Goal: Task Accomplishment & Management: Manage account settings

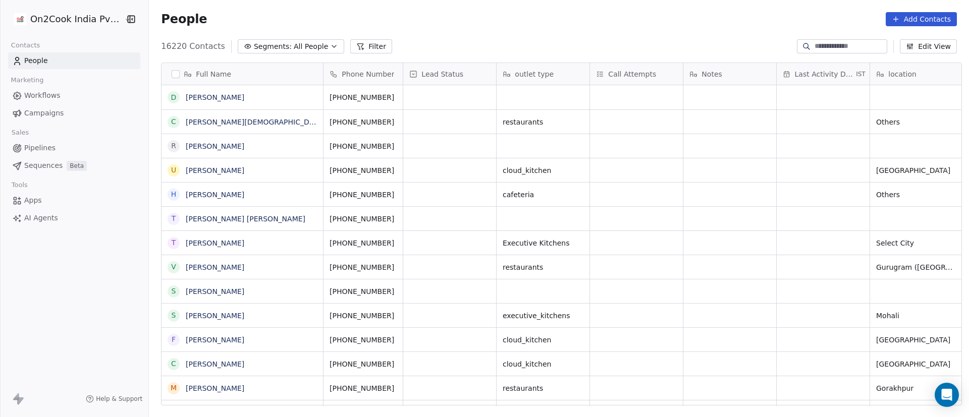
scroll to position [12, 12]
click at [454, 42] on div "16220 Contacts Segments: All People Filter Edit View" at bounding box center [559, 46] width 820 height 16
click at [363, 40] on button "Filter" at bounding box center [371, 46] width 42 height 14
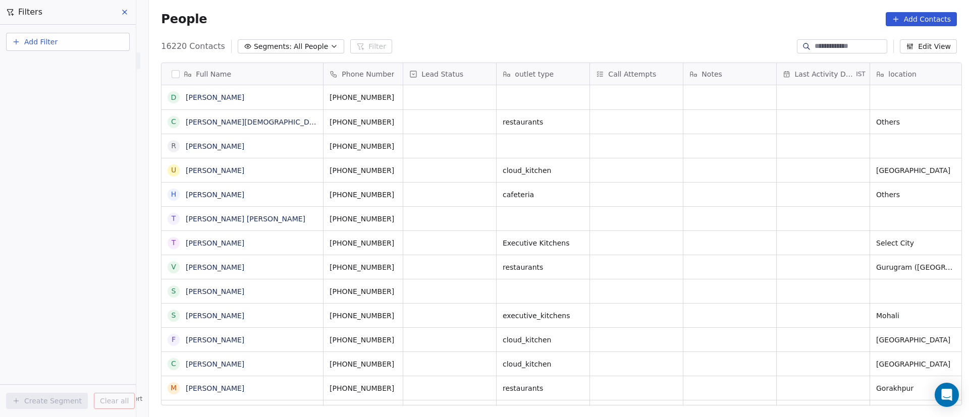
click at [67, 36] on button "Add Filter" at bounding box center [68, 42] width 124 height 18
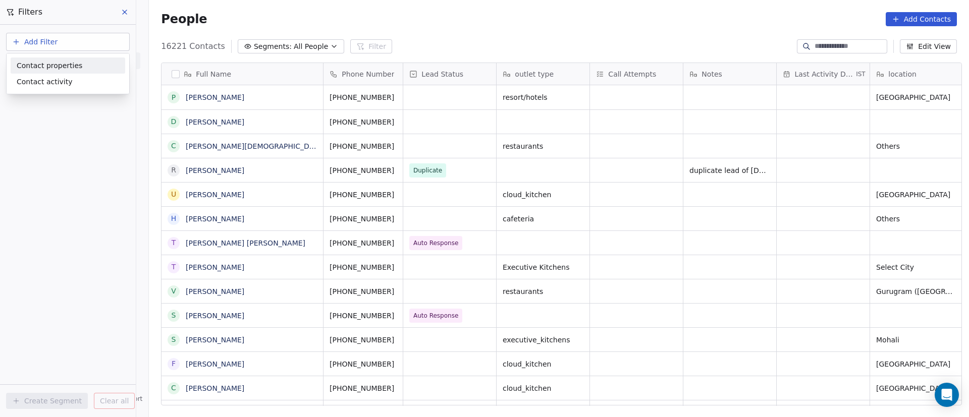
click at [72, 70] on span "Contact properties" at bounding box center [50, 66] width 66 height 11
type input "***"
click at [54, 103] on div "Assignee" at bounding box center [68, 102] width 102 height 10
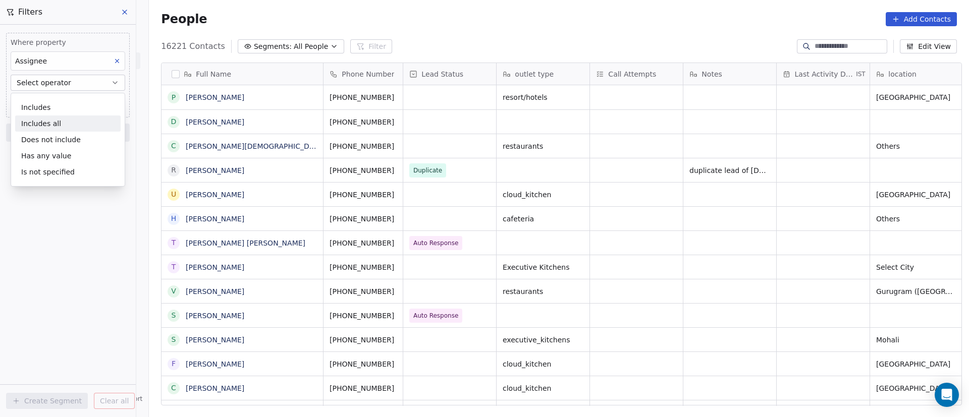
click at [67, 125] on div "Includes all" at bounding box center [67, 124] width 105 height 16
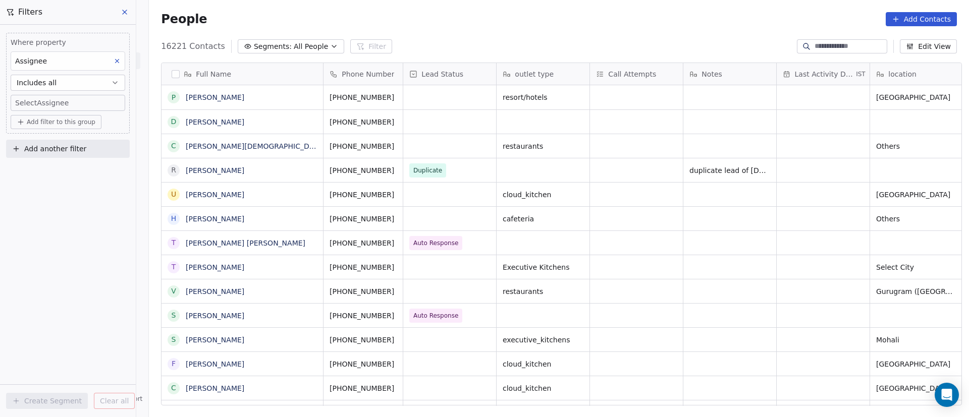
click at [80, 108] on body "On2Cook India Pvt. Ltd. Contacts People Marketing Workflows Campaigns Sales Pip…" at bounding box center [484, 208] width 969 height 417
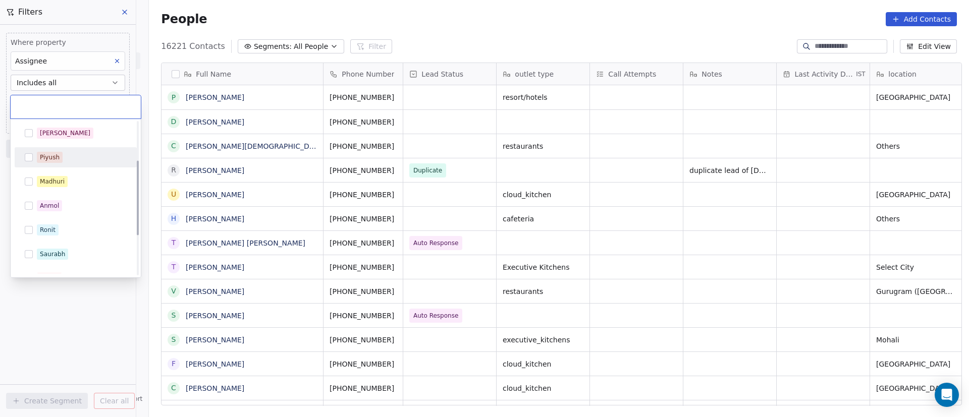
scroll to position [160, 0]
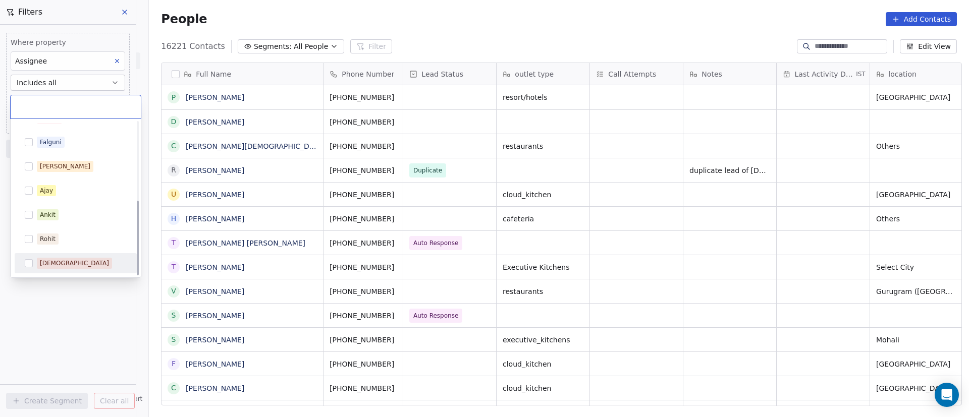
click at [72, 259] on div "[DEMOGRAPHIC_DATA]" at bounding box center [82, 263] width 90 height 11
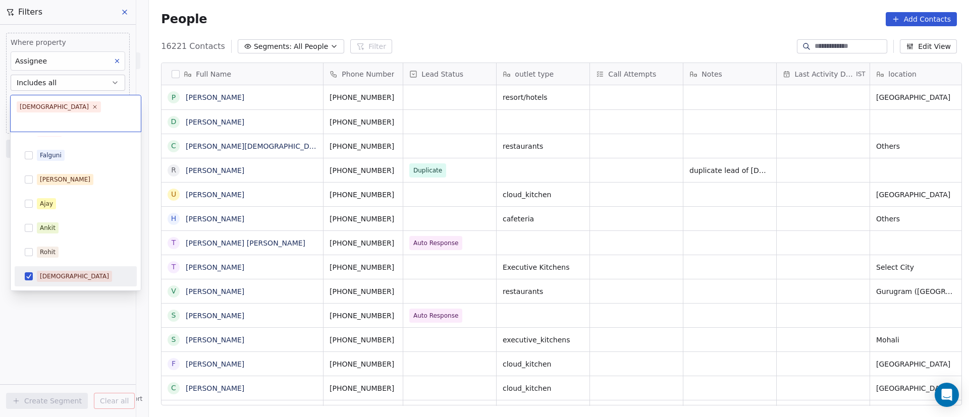
click at [47, 278] on html "On2Cook India Pvt. Ltd. Contacts People Marketing Workflows Campaigns Sales Pip…" at bounding box center [484, 208] width 969 height 417
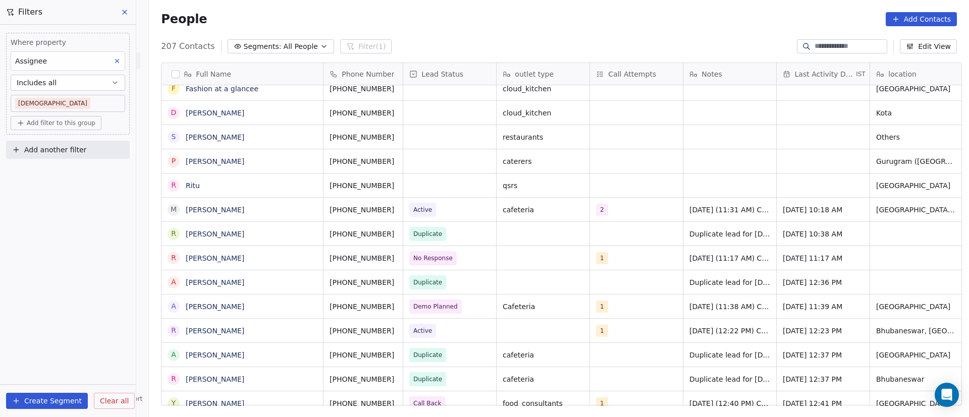
scroll to position [0, 0]
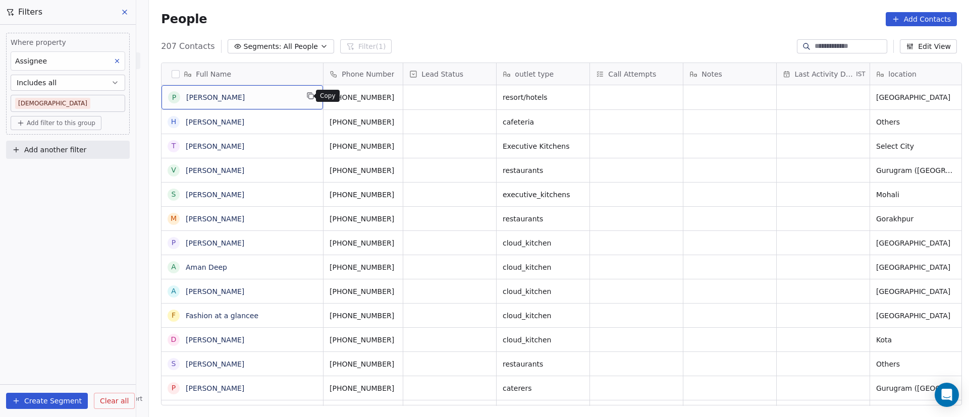
click at [309, 95] on icon "grid" at bounding box center [311, 96] width 5 height 5
click at [310, 93] on button "grid" at bounding box center [310, 96] width 12 height 12
click at [403, 96] on icon "grid" at bounding box center [407, 96] width 8 height 8
click at [411, 136] on html "On2Cook India Pvt. Ltd. Contacts People Marketing Workflows Campaigns Sales Pip…" at bounding box center [484, 208] width 969 height 417
click at [403, 98] on icon "grid" at bounding box center [407, 96] width 8 height 8
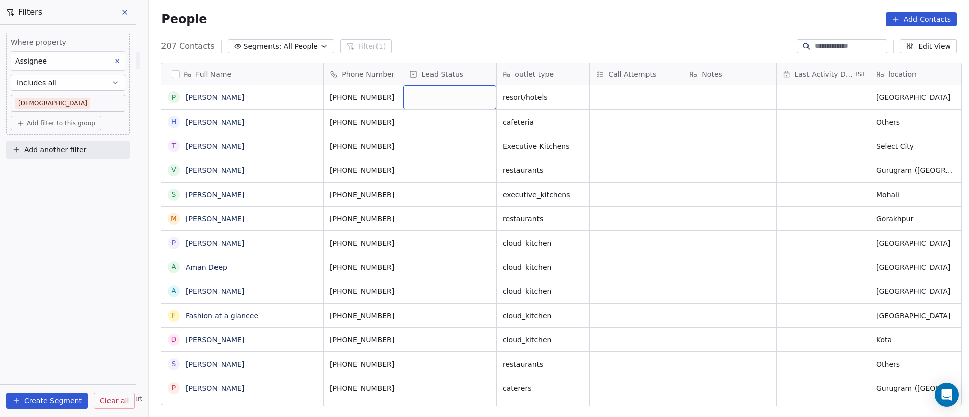
click at [450, 96] on div "grid" at bounding box center [449, 97] width 93 height 24
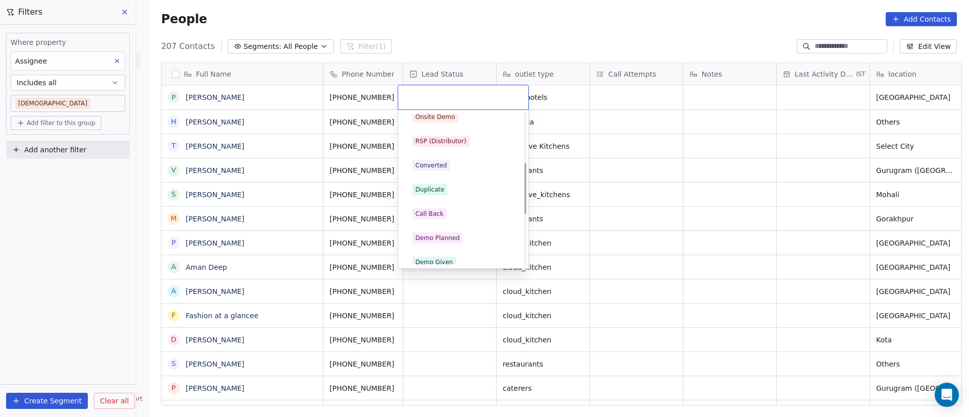
scroll to position [151, 0]
click at [467, 189] on div "Call Back" at bounding box center [463, 190] width 102 height 11
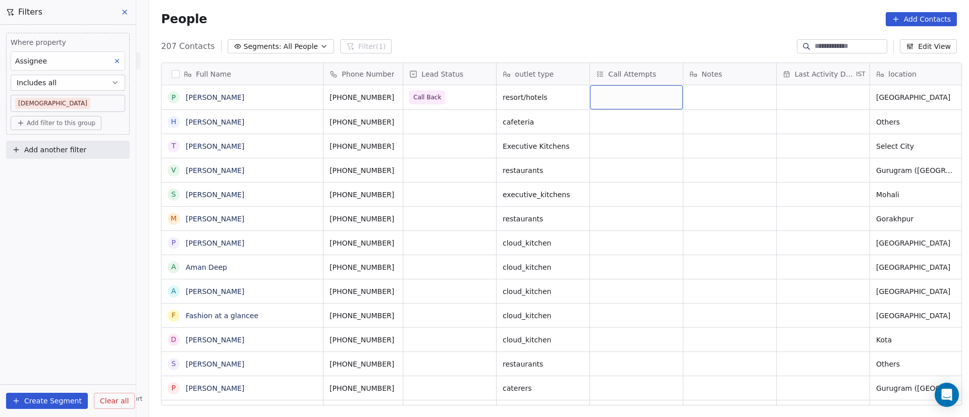
click at [617, 99] on div "grid" at bounding box center [636, 97] width 93 height 24
click at [601, 126] on button "Suggestions" at bounding box center [603, 124] width 8 height 8
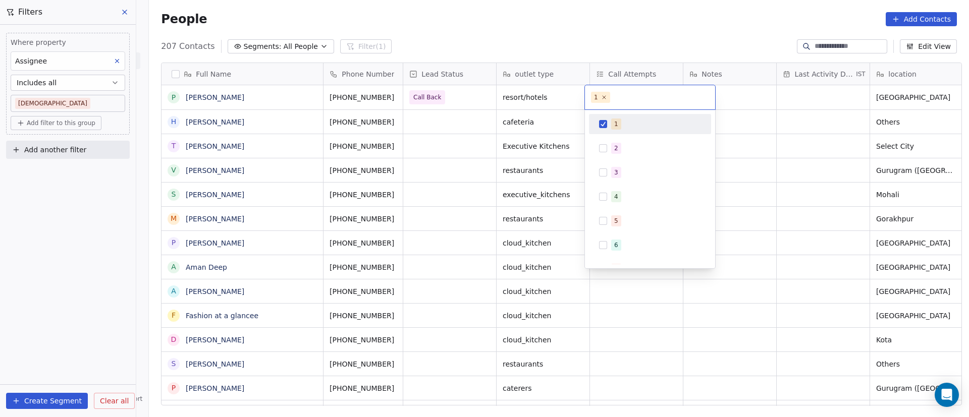
click at [645, 114] on html "On2Cook India Pvt. Ltd. Contacts People Marketing Workflows Campaigns Sales Pip…" at bounding box center [484, 208] width 969 height 417
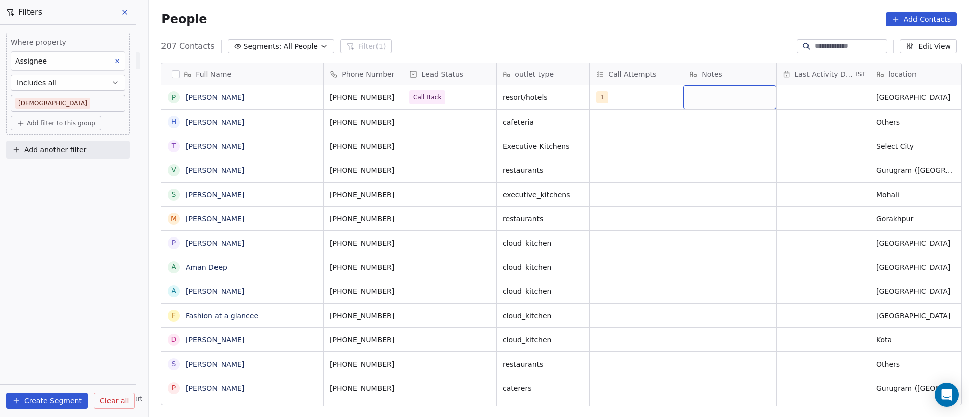
click at [645, 98] on div "grid" at bounding box center [729, 97] width 93 height 24
type textarea "**********"
click at [645, 106] on html "On2Cook India Pvt. Ltd. Contacts People Marketing Workflows Campaigns Sales Pip…" at bounding box center [484, 208] width 969 height 417
click at [645, 94] on div "grid" at bounding box center [823, 97] width 93 height 24
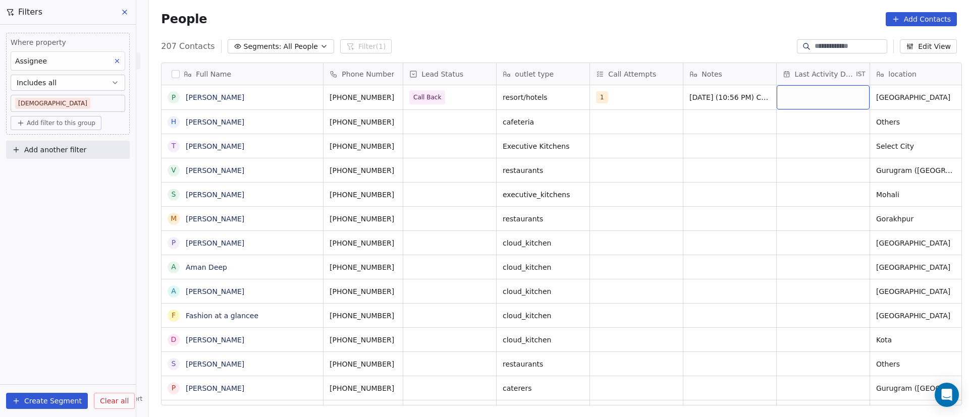
click at [645, 94] on div "grid" at bounding box center [823, 97] width 93 height 24
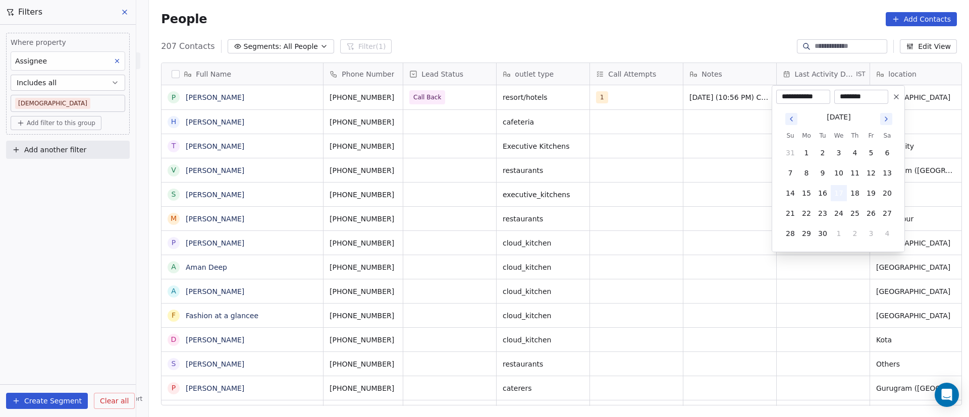
click at [645, 189] on button "17" at bounding box center [839, 193] width 16 height 16
click at [645, 124] on html "On2Cook India Pvt. Ltd. Contacts People Marketing Workflows Campaigns Sales Pip…" at bounding box center [484, 208] width 969 height 417
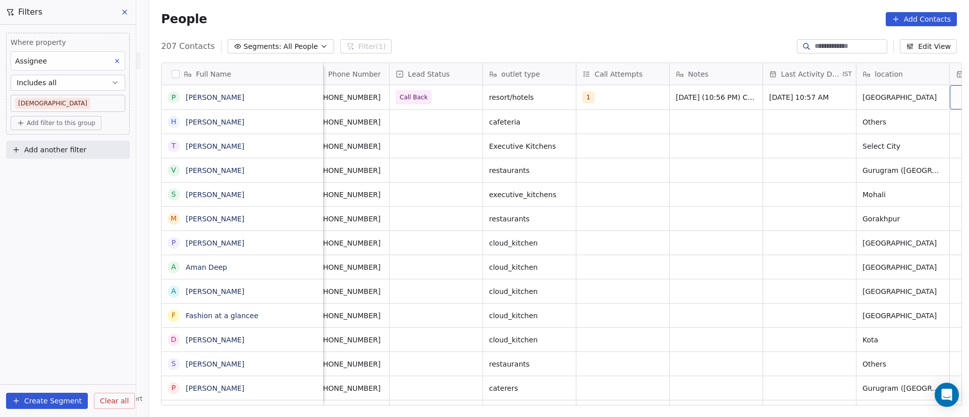
scroll to position [0, 107]
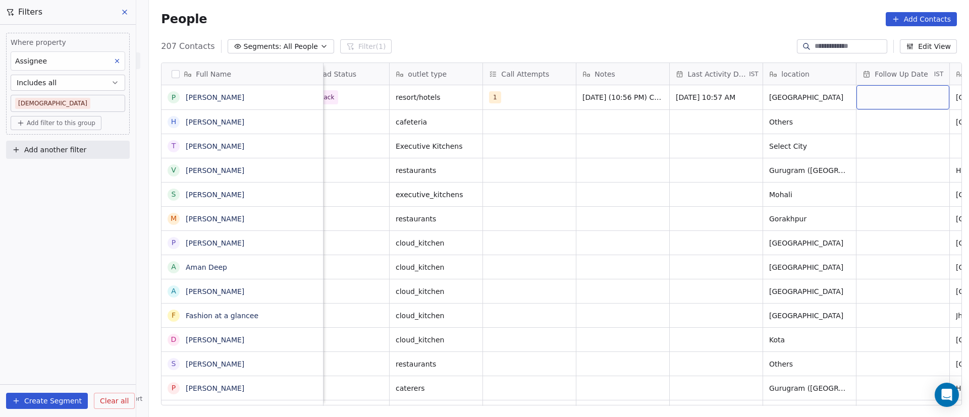
click at [645, 96] on div "grid" at bounding box center [902, 97] width 93 height 24
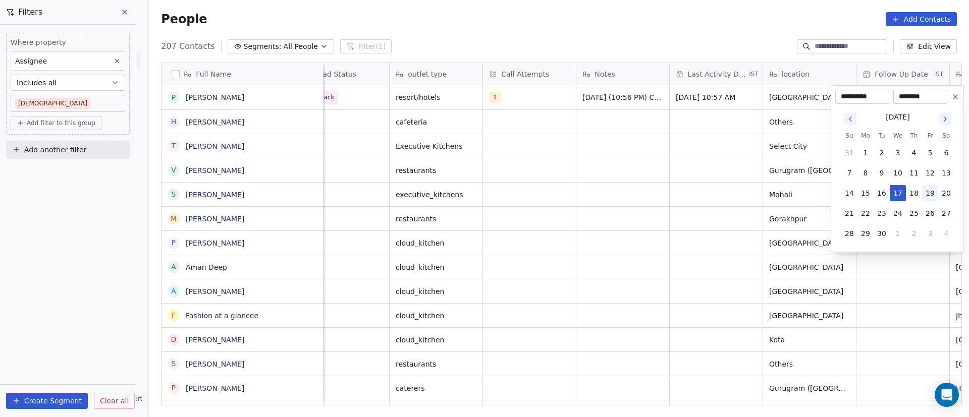
click at [645, 195] on button "19" at bounding box center [930, 193] width 16 height 16
type input "**********"
click at [645, 215] on html "On2Cook India Pvt. Ltd. Contacts People Marketing Workflows Campaigns Sales Pip…" at bounding box center [484, 208] width 969 height 417
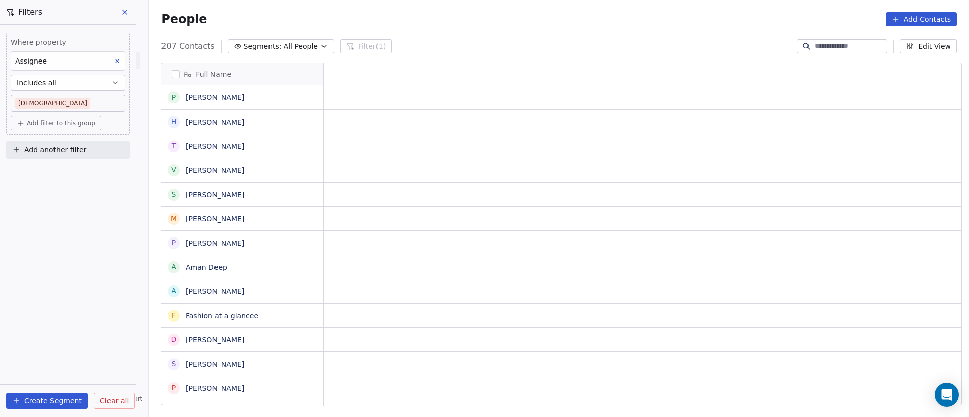
scroll to position [0, 0]
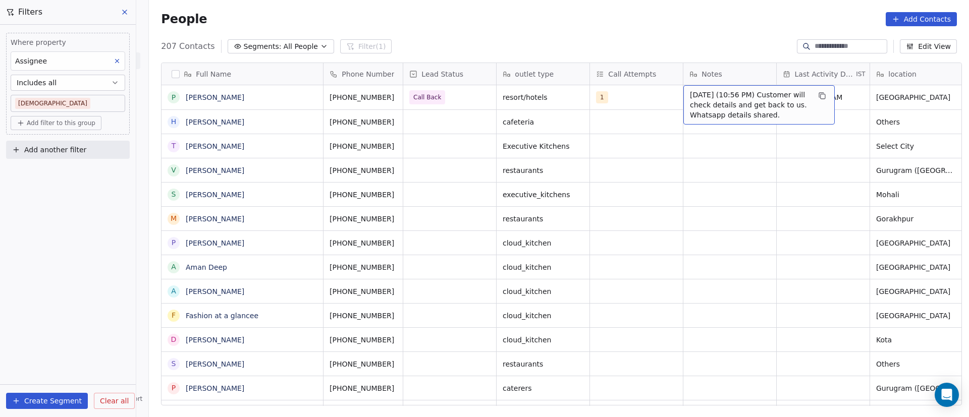
click at [645, 98] on span "[DATE] (10:56 PM) Customer will check details and get back to us. Whatsapp deta…" at bounding box center [750, 105] width 120 height 30
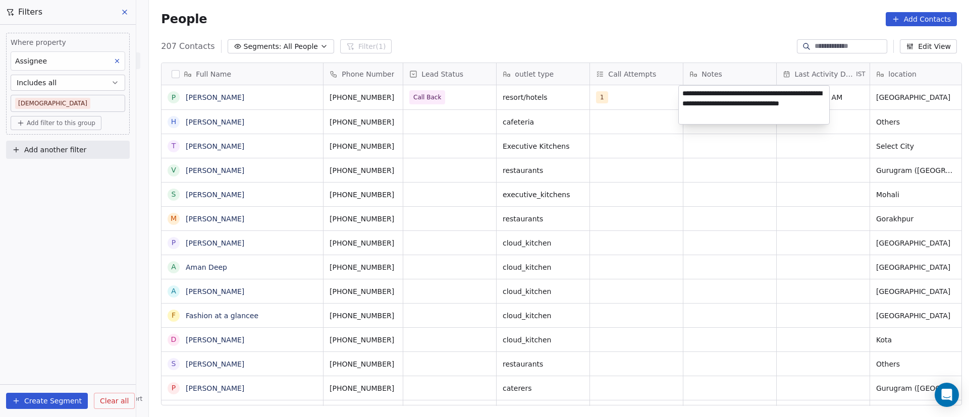
click at [645, 93] on textarea "**********" at bounding box center [754, 105] width 150 height 38
type textarea "**********"
click at [466, 121] on html "On2Cook India Pvt. Ltd. Contacts People Marketing Workflows Campaigns Sales Pip…" at bounding box center [484, 208] width 969 height 417
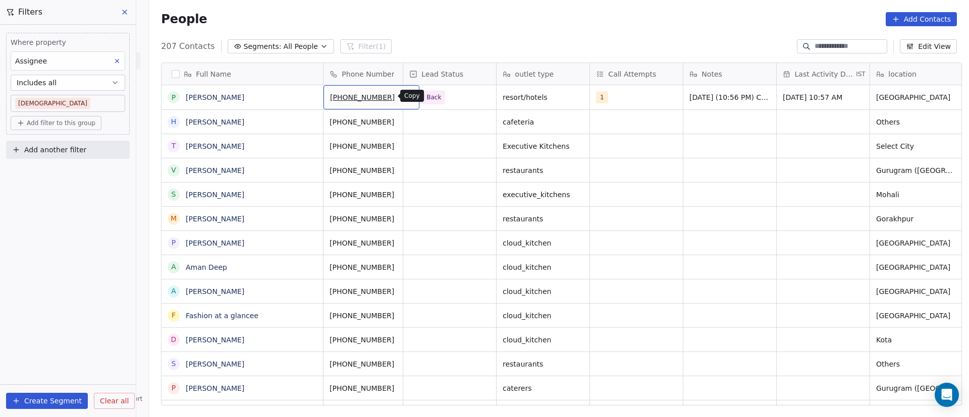
click at [405, 96] on icon "grid" at bounding box center [407, 96] width 5 height 5
click at [309, 121] on icon "grid" at bounding box center [311, 121] width 5 height 5
click at [403, 121] on icon "grid" at bounding box center [407, 121] width 8 height 8
click at [430, 118] on div "grid" at bounding box center [449, 122] width 93 height 24
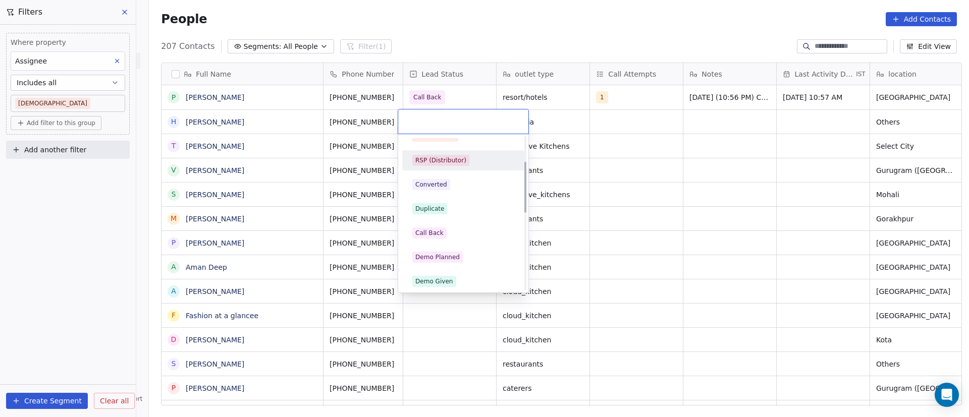
scroll to position [151, 0]
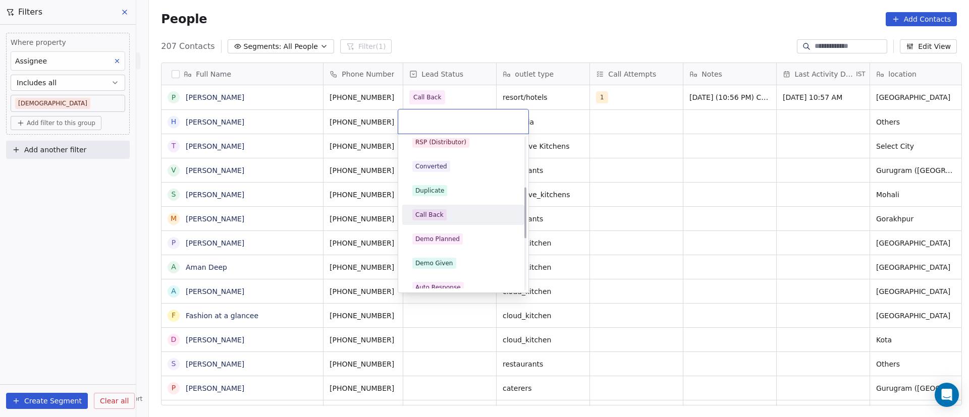
click at [464, 210] on div "Call Back" at bounding box center [463, 214] width 102 height 11
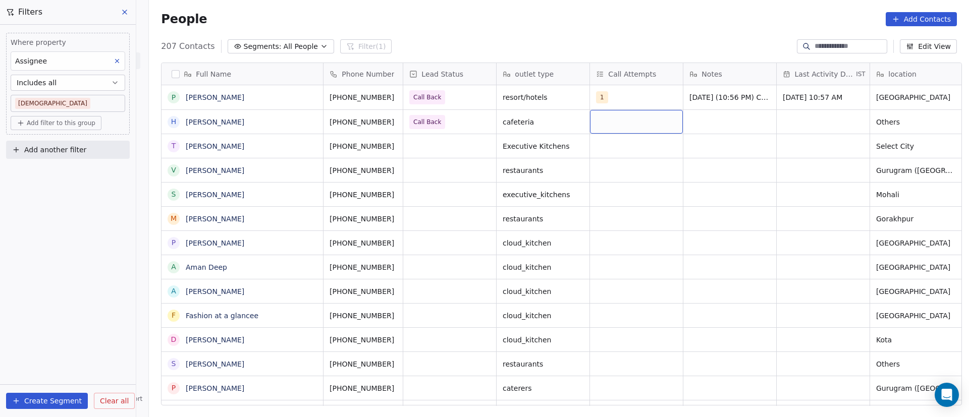
click at [602, 121] on div "grid" at bounding box center [636, 122] width 93 height 24
click at [603, 151] on button "Suggestions" at bounding box center [603, 148] width 8 height 8
click at [645, 130] on html "On2Cook India Pvt. Ltd. Contacts People Marketing Workflows Campaigns Sales Pip…" at bounding box center [484, 208] width 969 height 417
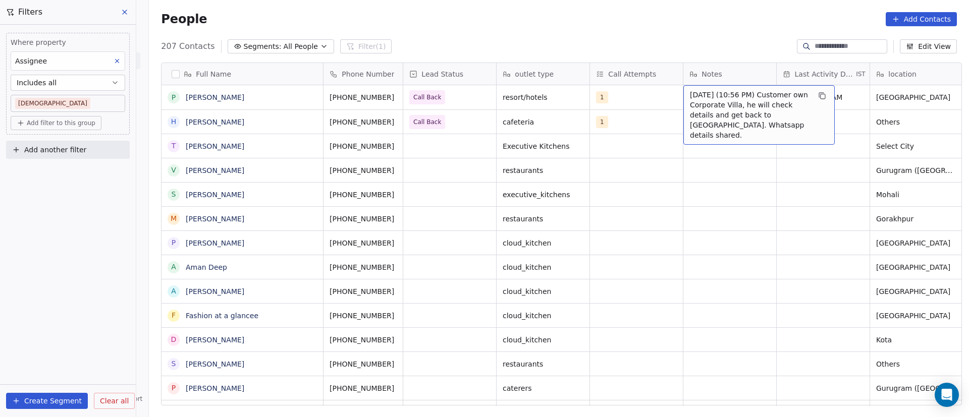
click at [645, 101] on span "[DATE] (10:56 PM) Customer own Corporate Villa, he will check details and get b…" at bounding box center [750, 115] width 120 height 50
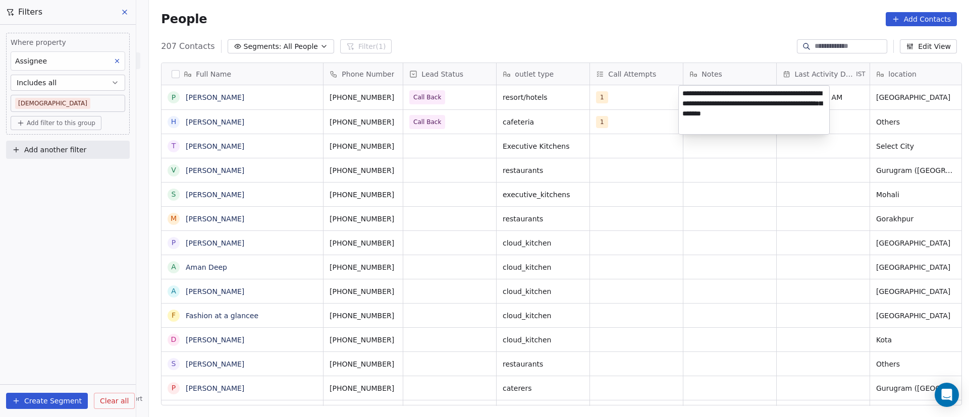
click at [645, 95] on textarea "**********" at bounding box center [754, 110] width 150 height 48
type textarea "**********"
click at [479, 153] on html "On2Cook India Pvt. Ltd. Contacts People Marketing Workflows Campaigns Sales Pip…" at bounding box center [484, 208] width 969 height 417
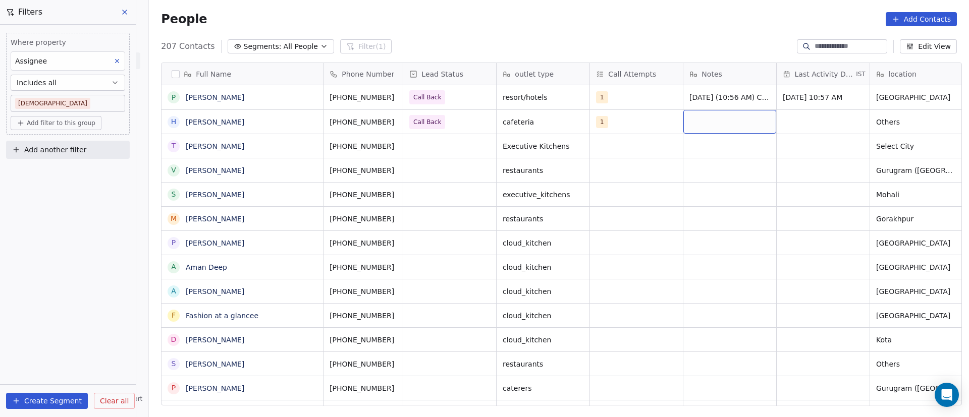
click at [645, 118] on div "grid" at bounding box center [729, 122] width 93 height 24
type textarea "**********"
click at [645, 123] on html "On2Cook India Pvt. Ltd. Contacts People Marketing Workflows Campaigns Sales Pip…" at bounding box center [484, 208] width 969 height 417
click at [645, 120] on div "grid" at bounding box center [823, 122] width 93 height 24
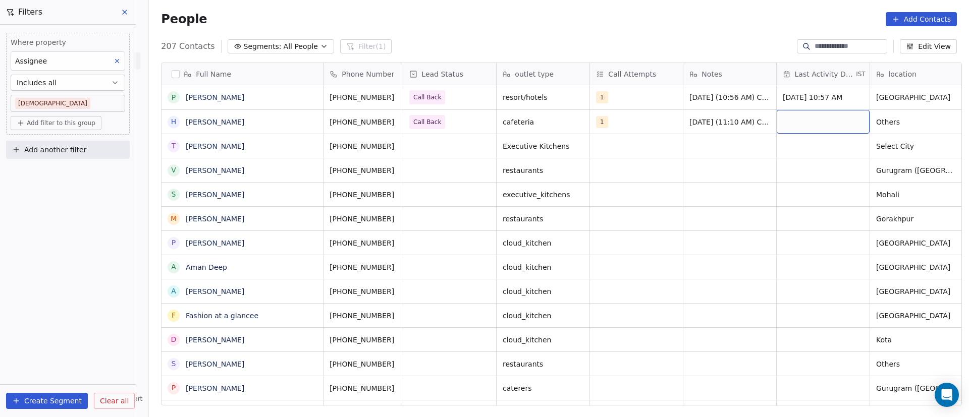
click at [645, 120] on div "grid" at bounding box center [823, 122] width 93 height 24
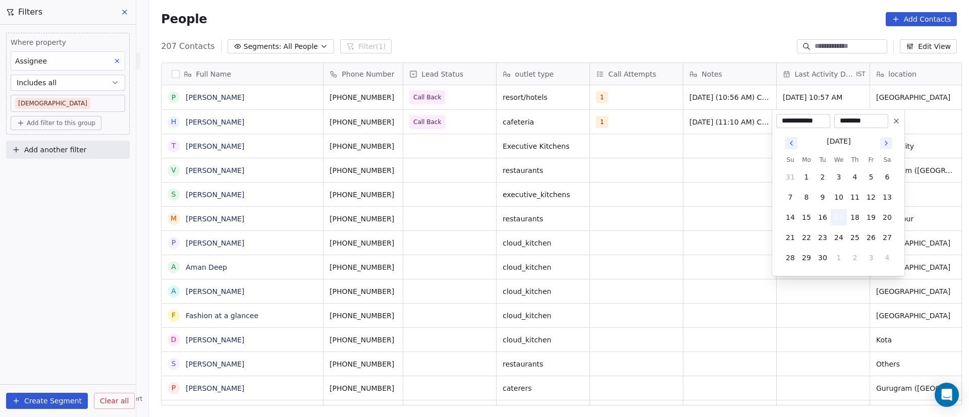
click at [645, 217] on button "17" at bounding box center [839, 217] width 16 height 16
click at [645, 166] on html "On2Cook India Pvt. Ltd. Contacts People Marketing Workflows Campaigns Sales Pip…" at bounding box center [484, 208] width 969 height 417
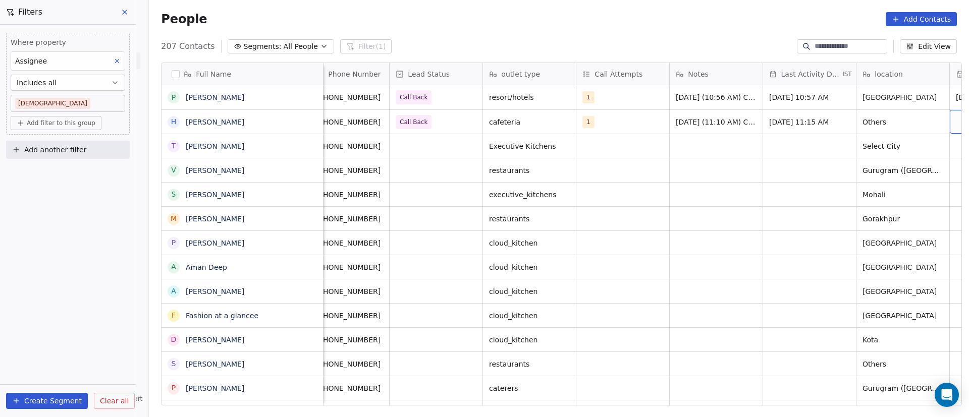
scroll to position [0, 107]
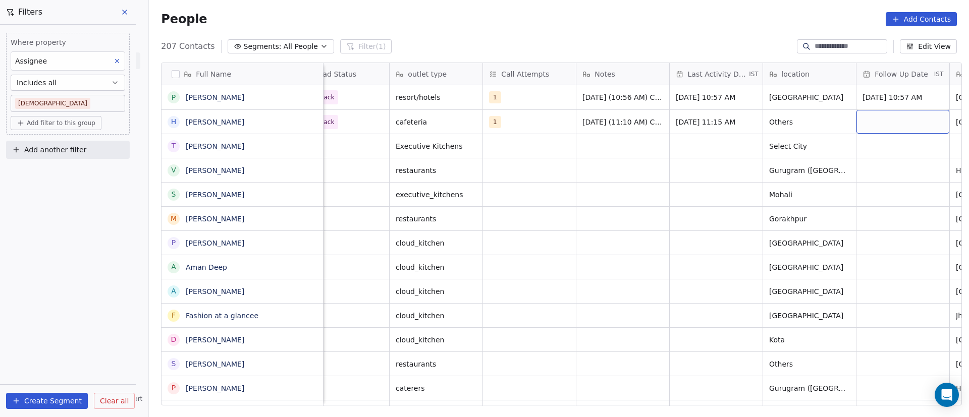
click at [645, 115] on div "grid" at bounding box center [902, 122] width 93 height 24
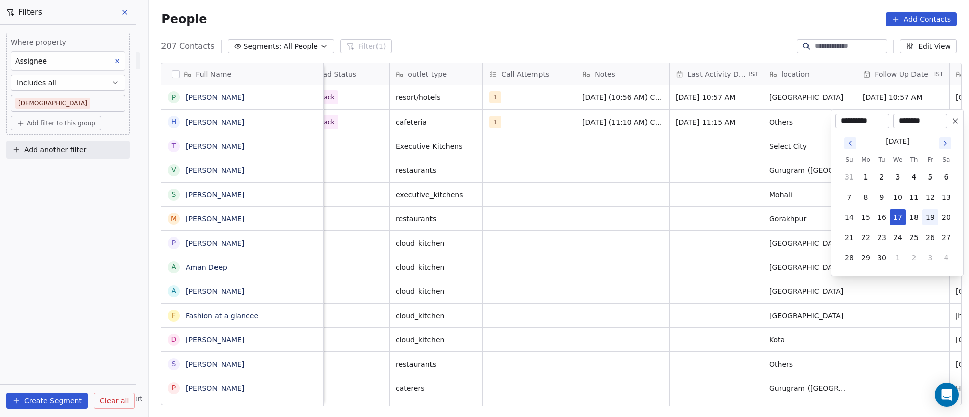
click at [645, 217] on button "19" at bounding box center [930, 217] width 16 height 16
type input "**********"
click at [645, 220] on html "On2Cook India Pvt. Ltd. Contacts People Marketing Workflows Campaigns Sales Pip…" at bounding box center [484, 208] width 969 height 417
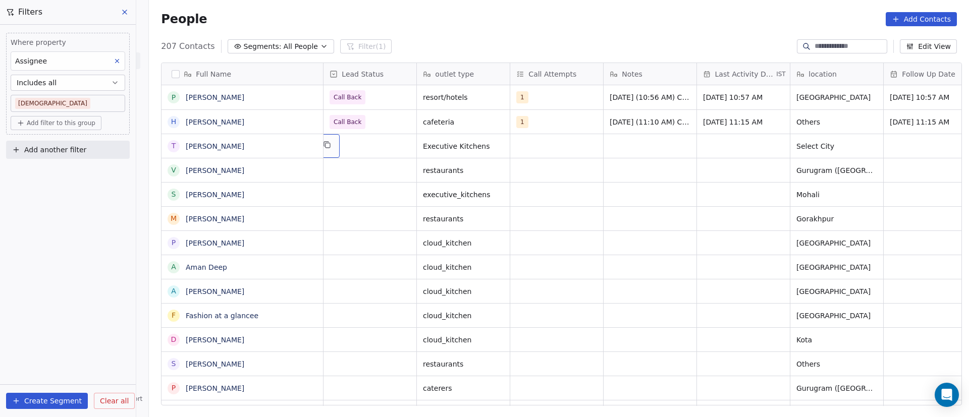
scroll to position [0, 0]
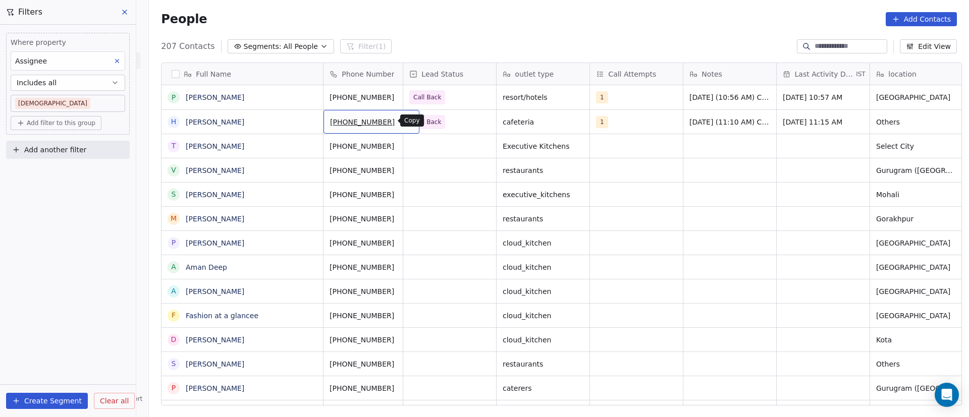
click at [401, 125] on button "grid" at bounding box center [407, 121] width 12 height 12
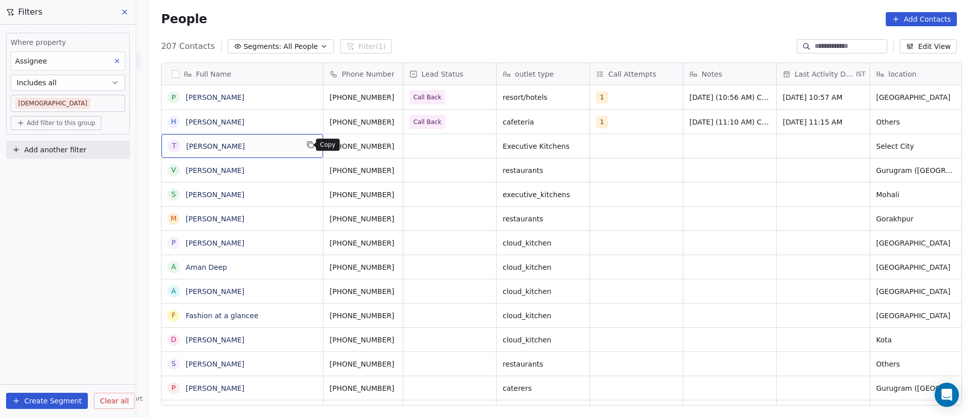
click at [306, 145] on icon "grid" at bounding box center [310, 145] width 8 height 8
click at [401, 148] on button "grid" at bounding box center [407, 145] width 12 height 12
click at [424, 149] on div "grid" at bounding box center [449, 146] width 93 height 24
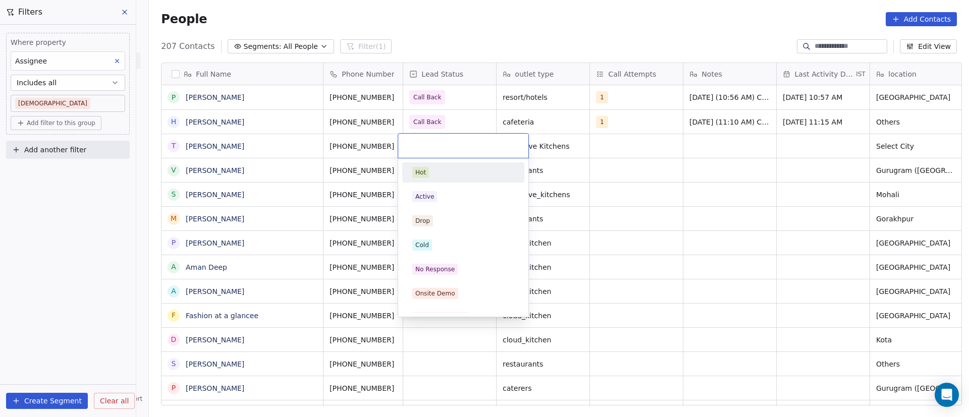
click at [424, 149] on div at bounding box center [463, 146] width 130 height 24
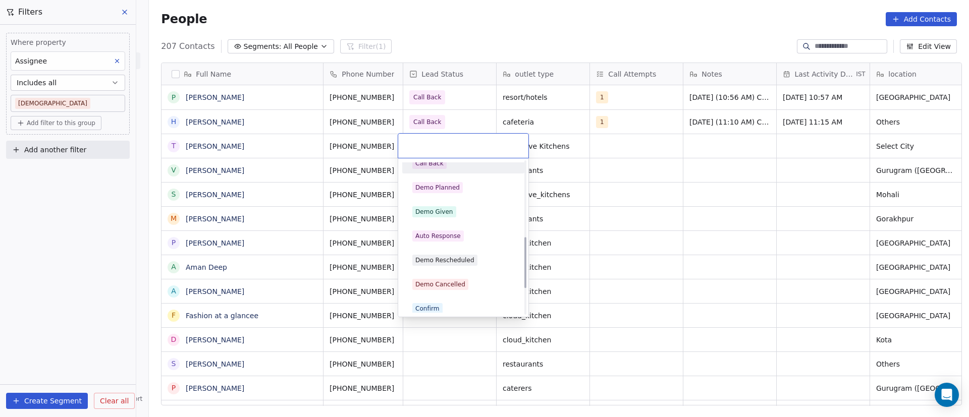
click at [453, 167] on div "Call Back" at bounding box center [463, 163] width 102 height 11
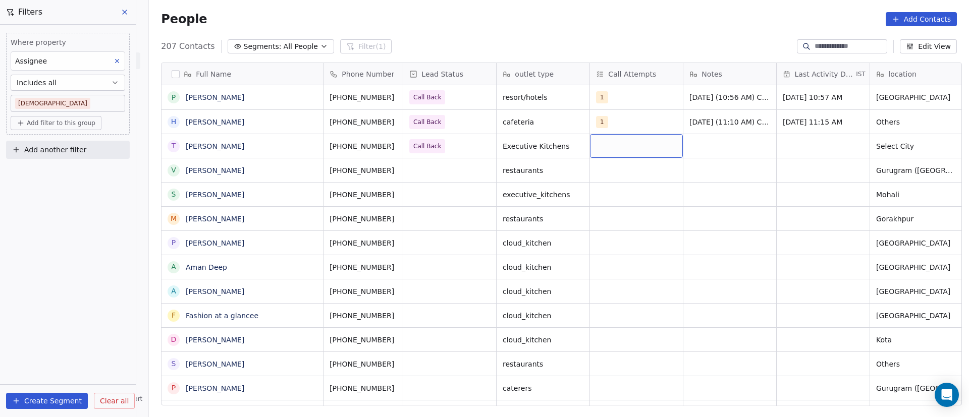
click at [602, 141] on div "grid" at bounding box center [636, 146] width 93 height 24
click at [605, 175] on button "Suggestions" at bounding box center [603, 173] width 8 height 8
click at [645, 162] on html "On2Cook India Pvt. Ltd. Contacts People Marketing Workflows Campaigns Sales Pip…" at bounding box center [484, 208] width 969 height 417
click at [645, 138] on div "grid" at bounding box center [729, 146] width 93 height 24
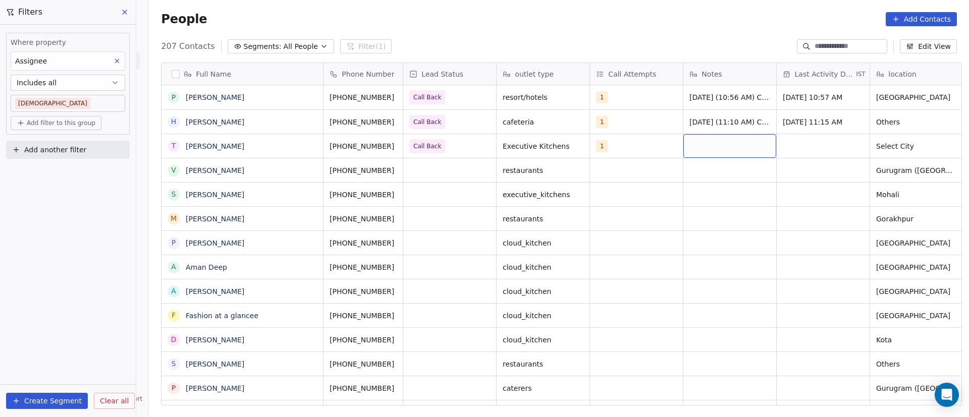
click at [645, 138] on div "grid" at bounding box center [729, 146] width 93 height 24
type textarea "**********"
click at [645, 136] on html "On2Cook India Pvt. Ltd. Contacts People Marketing Workflows Campaigns Sales Pip…" at bounding box center [484, 208] width 969 height 417
click at [645, 144] on div "grid" at bounding box center [823, 146] width 93 height 24
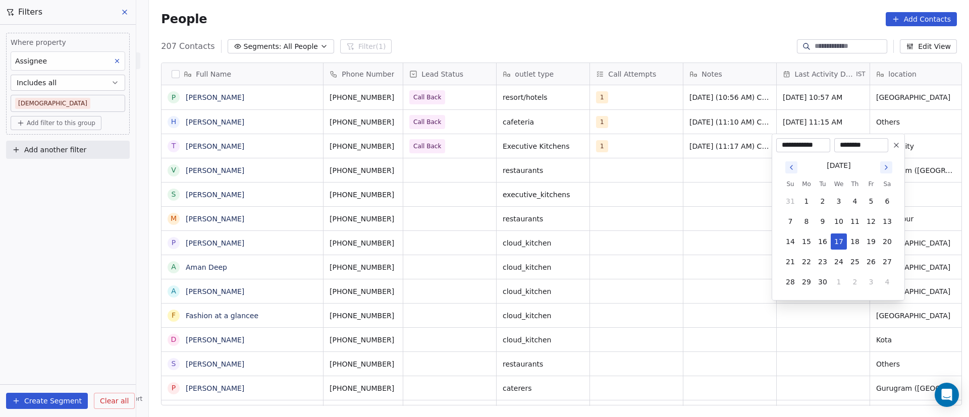
click at [645, 144] on input "**********" at bounding box center [803, 145] width 50 height 10
click at [645, 245] on button "17" at bounding box center [839, 242] width 16 height 16
click at [637, 198] on html "On2Cook India Pvt. Ltd. Contacts People Marketing Workflows Campaigns Sales Pip…" at bounding box center [484, 208] width 969 height 417
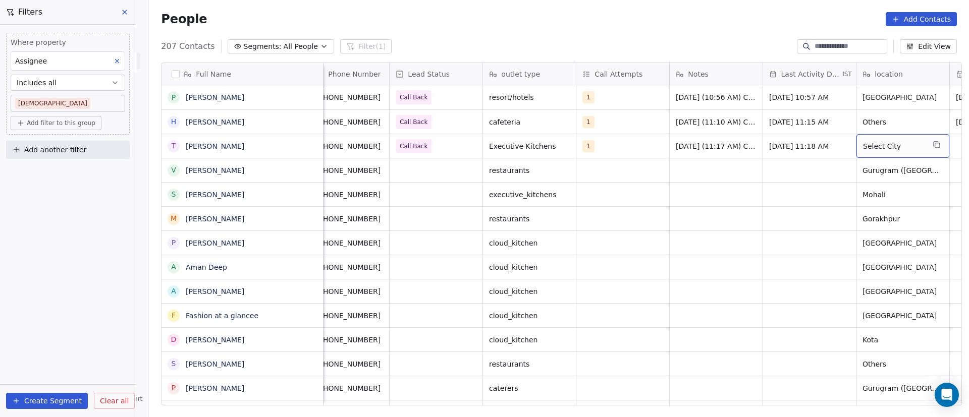
scroll to position [0, 107]
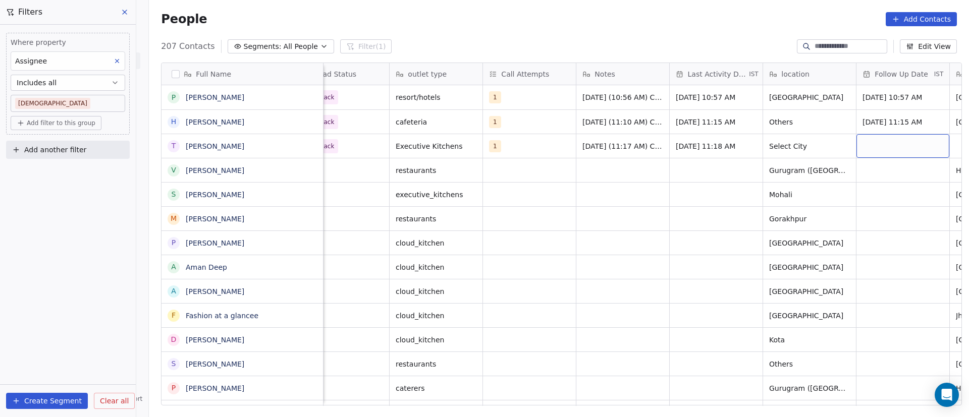
click at [645, 142] on div "grid" at bounding box center [902, 146] width 93 height 24
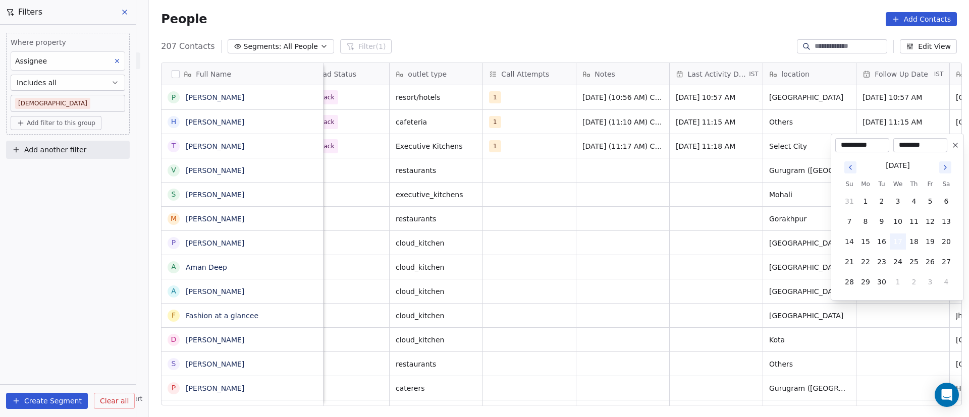
click at [645, 239] on button "17" at bounding box center [898, 242] width 16 height 16
click at [593, 222] on html "On2Cook India Pvt. Ltd. Contacts People Marketing Workflows Campaigns Sales Pip…" at bounding box center [484, 208] width 969 height 417
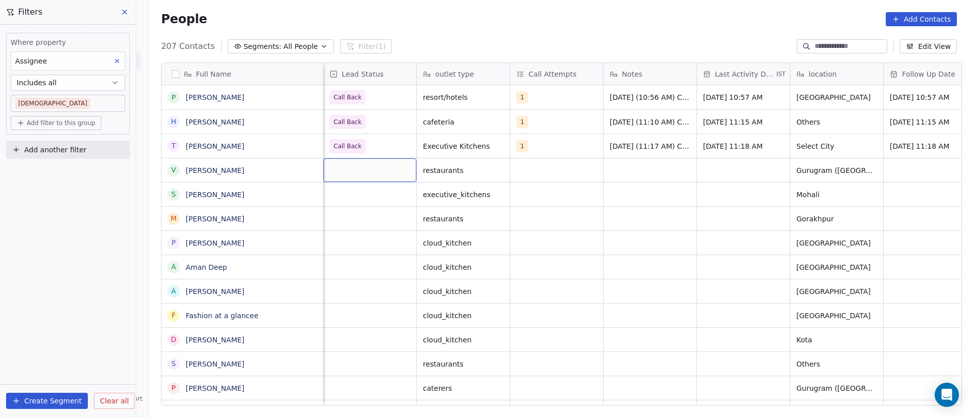
scroll to position [0, 0]
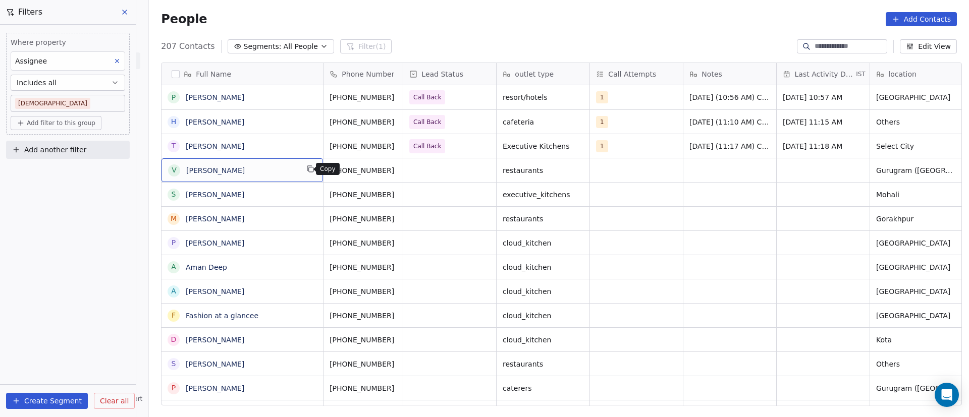
click at [308, 167] on icon "grid" at bounding box center [310, 169] width 8 height 8
click at [404, 169] on icon "grid" at bounding box center [406, 168] width 5 height 5
click at [430, 167] on div "grid" at bounding box center [449, 170] width 93 height 24
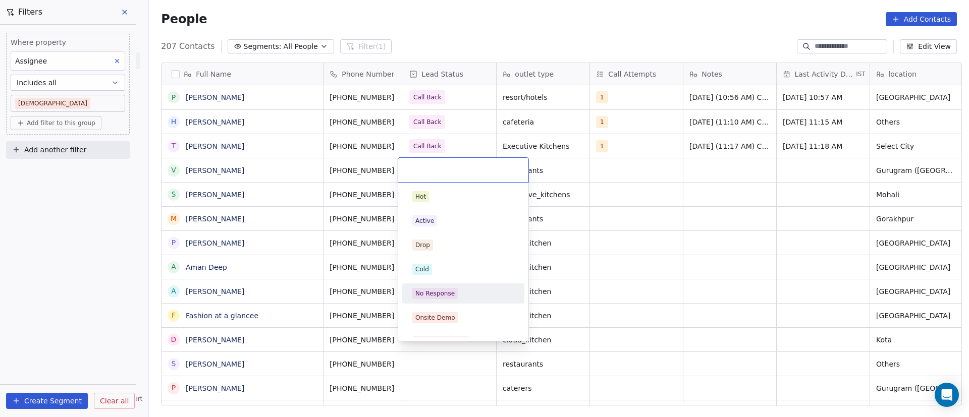
click at [452, 278] on div "No Response" at bounding box center [463, 294] width 114 height 16
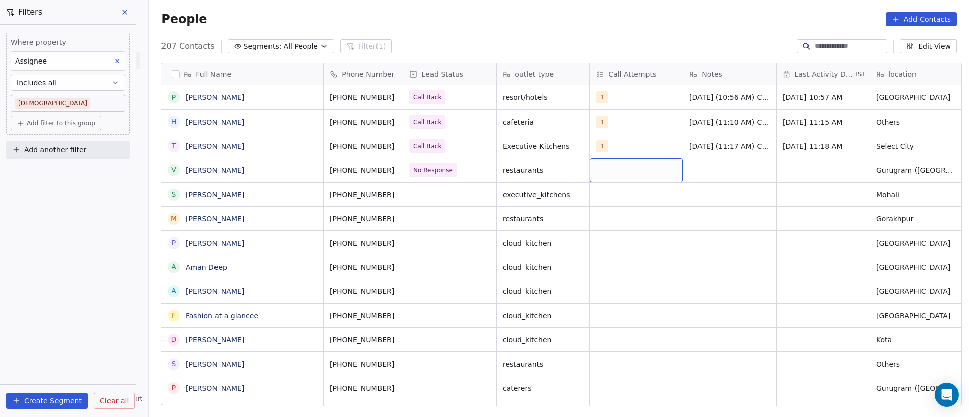
click at [609, 169] on div "grid" at bounding box center [636, 170] width 93 height 24
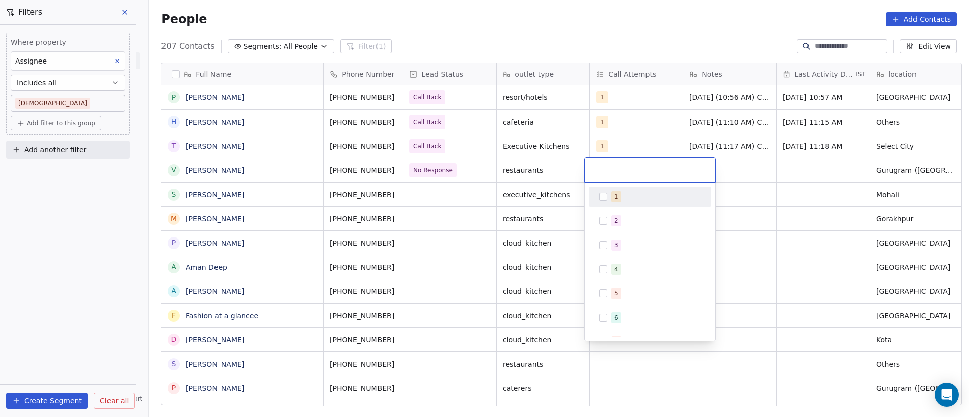
click at [607, 194] on div "1" at bounding box center [650, 197] width 114 height 16
drag, startPoint x: 751, startPoint y: 190, endPoint x: 742, endPoint y: 183, distance: 11.1
click at [645, 190] on html "On2Cook India Pvt. Ltd. Contacts People Marketing Workflows Campaigns Sales Pip…" at bounding box center [484, 208] width 969 height 417
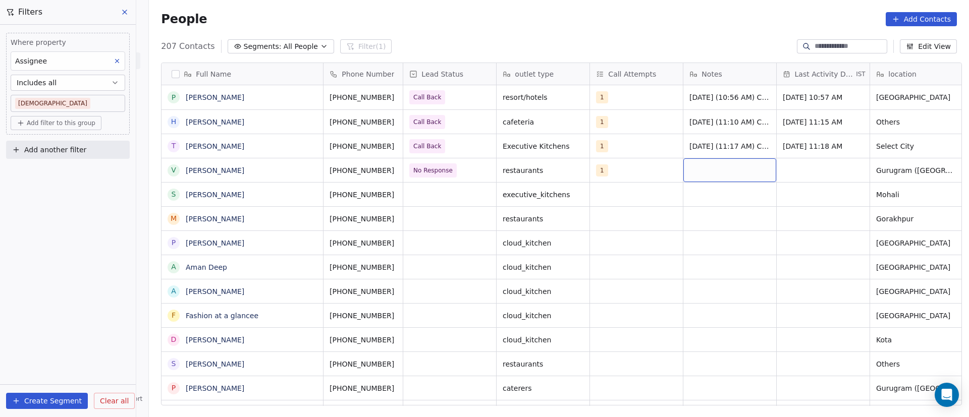
click at [645, 171] on div "grid" at bounding box center [729, 170] width 93 height 24
type textarea "**********"
click at [645, 172] on html "On2Cook India Pvt. Ltd. Contacts People Marketing Workflows Campaigns Sales Pip…" at bounding box center [484, 208] width 969 height 417
click at [645, 165] on div "grid" at bounding box center [823, 170] width 93 height 24
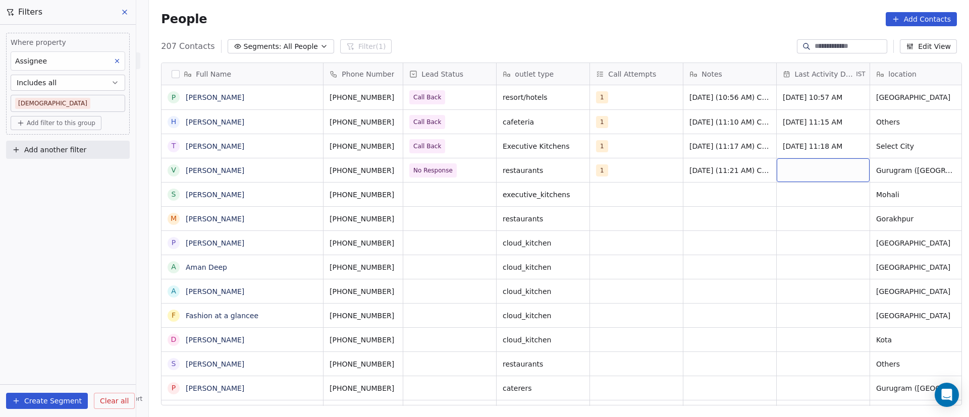
click at [645, 165] on div "grid" at bounding box center [823, 170] width 93 height 24
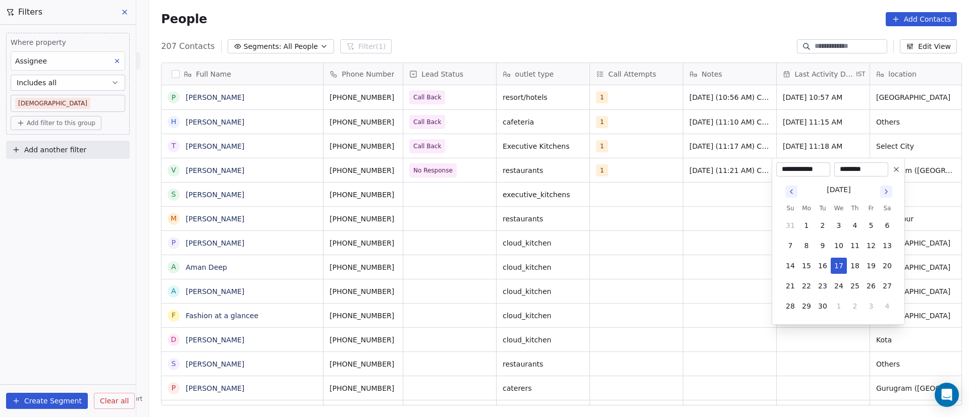
click at [645, 258] on td "18" at bounding box center [855, 266] width 16 height 16
click at [645, 264] on button "17" at bounding box center [839, 266] width 16 height 16
click at [616, 244] on html "On2Cook India Pvt. Ltd. Contacts People Marketing Workflows Campaigns Sales Pip…" at bounding box center [484, 208] width 969 height 417
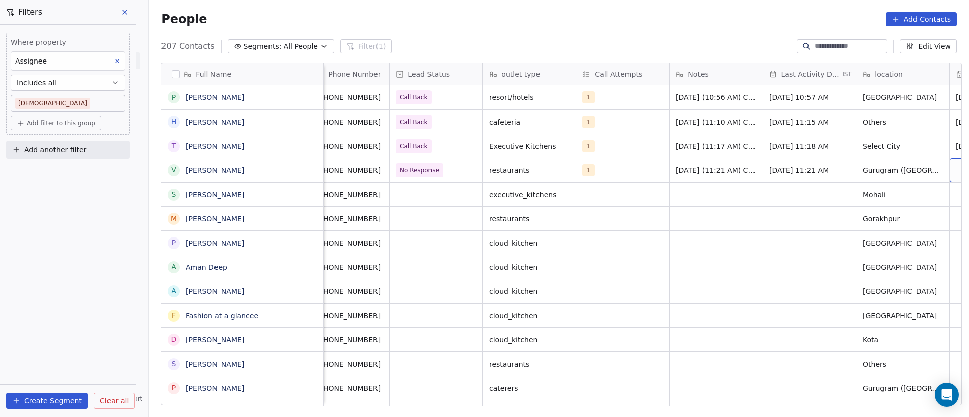
scroll to position [0, 107]
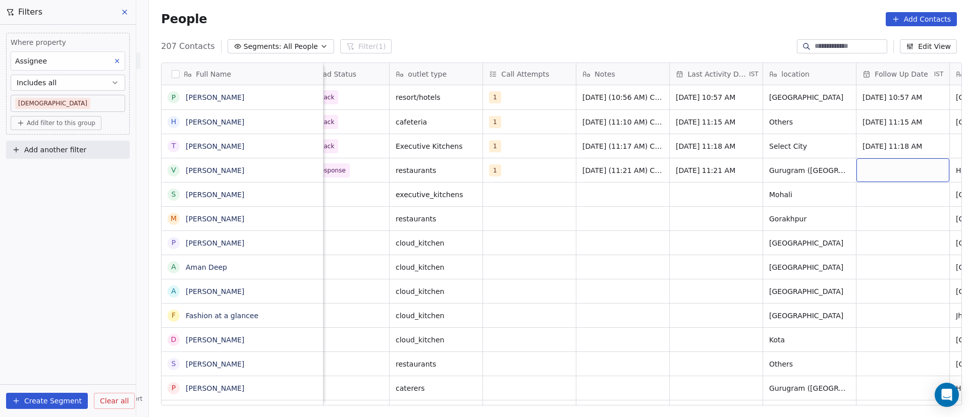
click at [645, 173] on div "grid" at bounding box center [902, 170] width 93 height 24
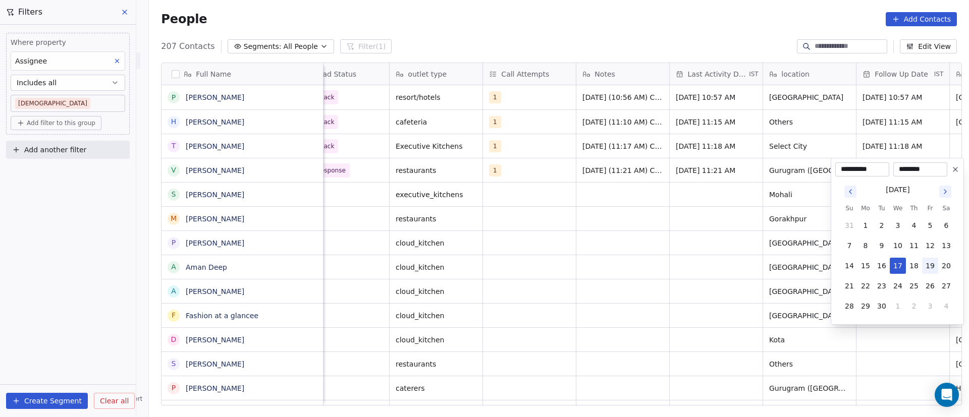
click at [645, 267] on button "19" at bounding box center [930, 266] width 16 height 16
type input "**********"
click at [569, 223] on html "On2Cook India Pvt. Ltd. Contacts People Marketing Workflows Campaigns Sales Pip…" at bounding box center [484, 208] width 969 height 417
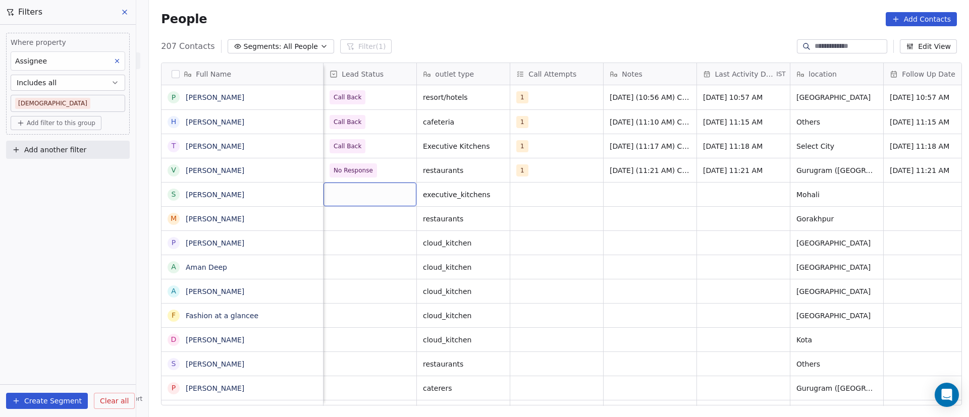
scroll to position [0, 0]
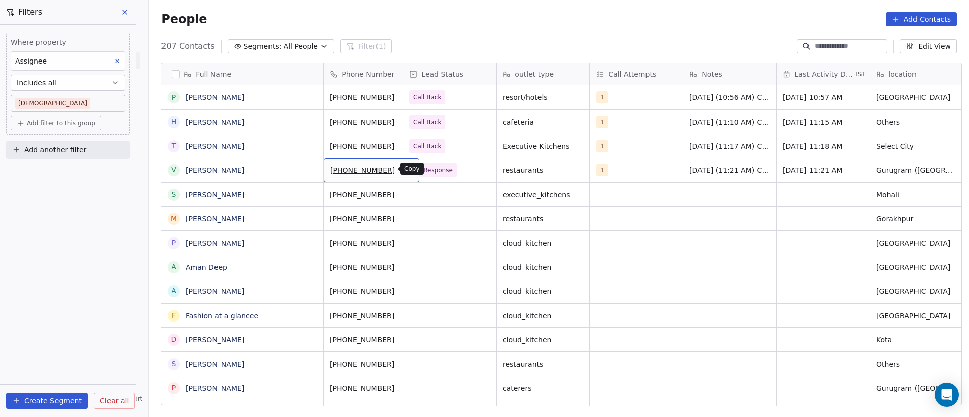
click at [405, 169] on icon "grid" at bounding box center [407, 170] width 5 height 5
click at [403, 144] on icon "grid" at bounding box center [407, 145] width 8 height 8
click at [304, 198] on button "grid" at bounding box center [310, 193] width 12 height 12
click at [401, 193] on button "grid" at bounding box center [407, 193] width 12 height 12
click at [435, 194] on div "grid" at bounding box center [449, 195] width 93 height 24
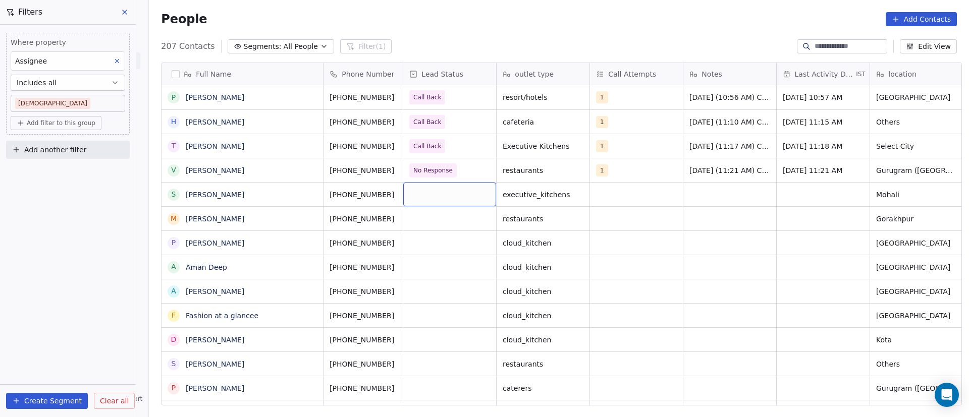
click at [435, 194] on div "grid" at bounding box center [449, 195] width 93 height 24
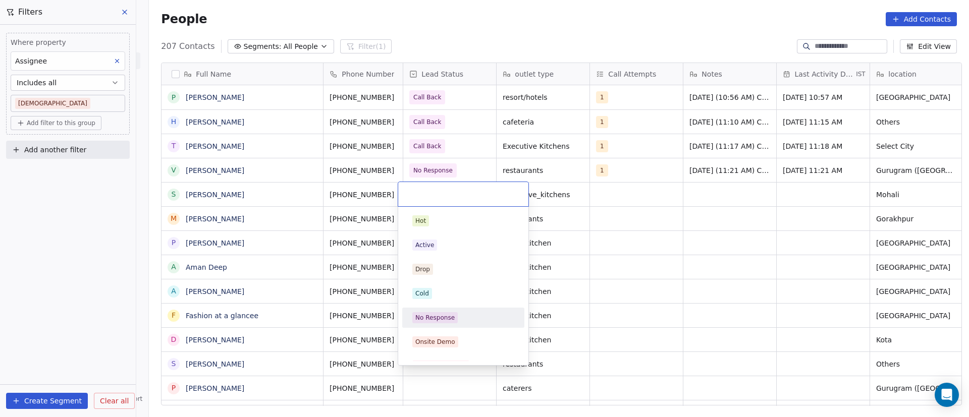
click at [457, 278] on div "No Response" at bounding box center [463, 317] width 102 height 11
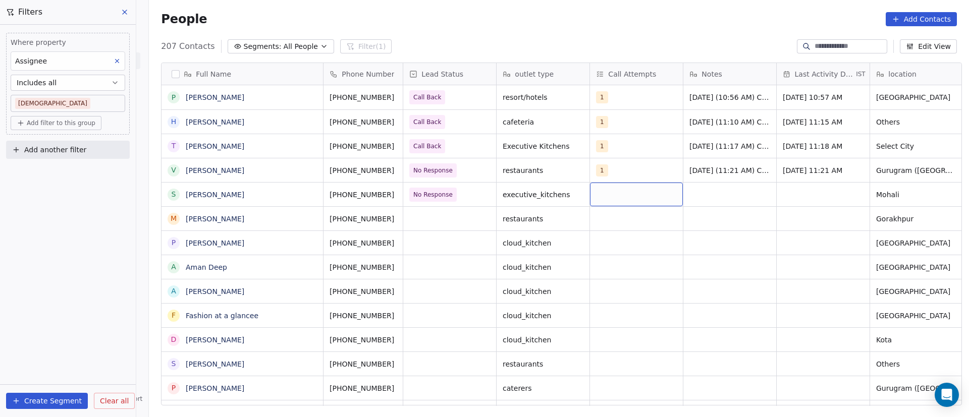
click at [611, 191] on div "grid" at bounding box center [636, 195] width 93 height 24
click at [609, 225] on div "1" at bounding box center [650, 221] width 114 height 16
click at [645, 231] on html "On2Cook India Pvt. Ltd. Contacts People Marketing Workflows Campaigns Sales Pip…" at bounding box center [484, 208] width 969 height 417
click at [645, 191] on div "grid" at bounding box center [729, 195] width 93 height 24
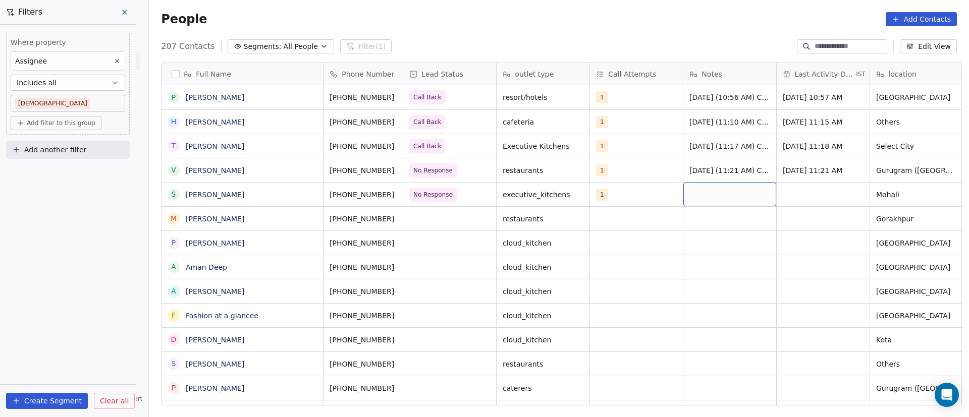
click at [645, 191] on div "grid" at bounding box center [729, 195] width 93 height 24
type textarea "**********"
click at [645, 193] on html "On2Cook India Pvt. Ltd. Contacts People Marketing Workflows Campaigns Sales Pip…" at bounding box center [484, 208] width 969 height 417
click at [645, 192] on div "grid" at bounding box center [823, 195] width 93 height 24
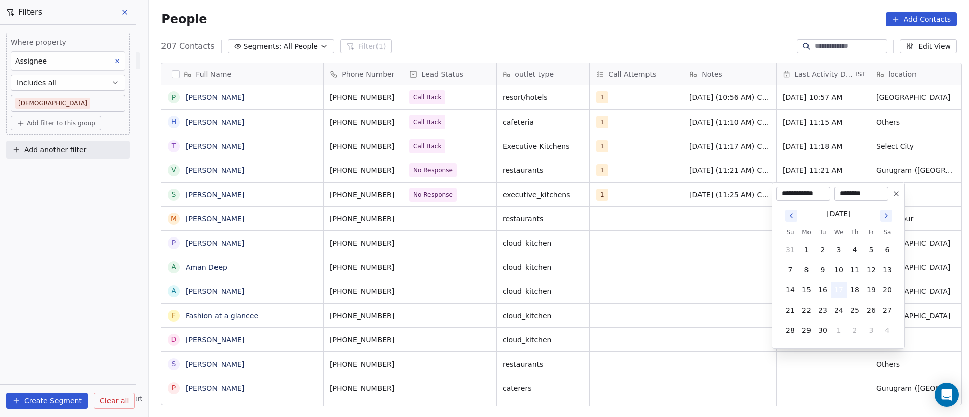
click at [645, 278] on button "17" at bounding box center [839, 290] width 16 height 16
click at [645, 259] on html "On2Cook India Pvt. Ltd. Contacts People Marketing Workflows Campaigns Sales Pip…" at bounding box center [484, 208] width 969 height 417
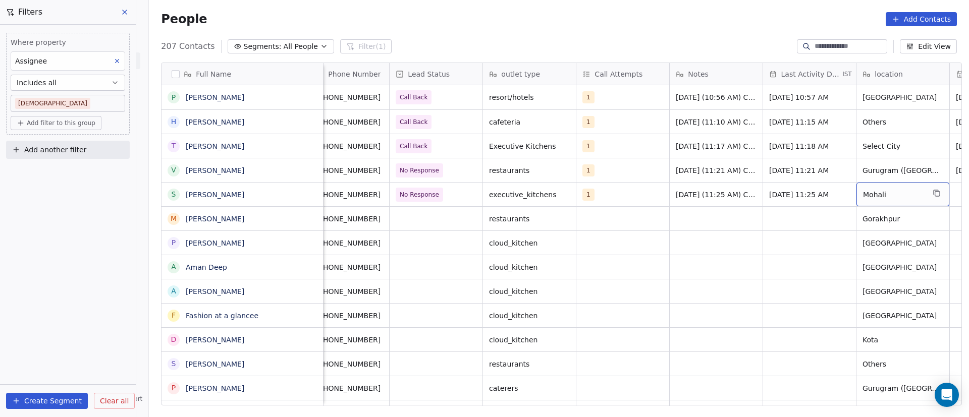
scroll to position [0, 107]
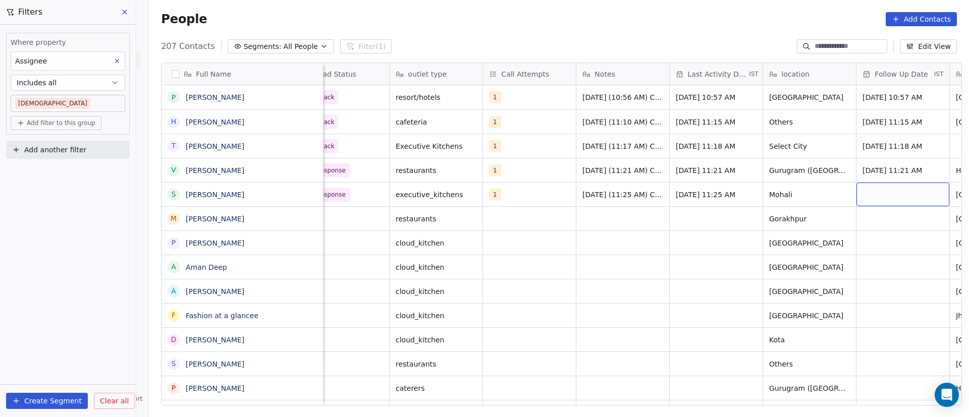
click at [645, 191] on div "grid" at bounding box center [902, 195] width 93 height 24
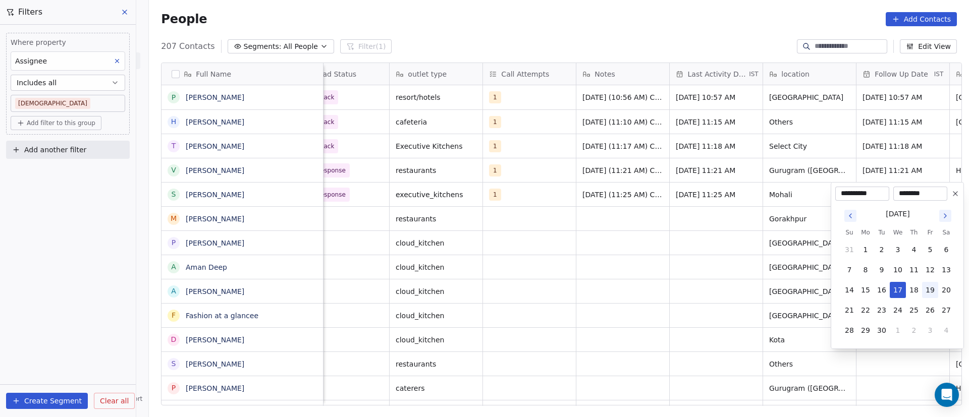
click at [645, 278] on button "19" at bounding box center [930, 290] width 16 height 16
type input "**********"
click at [576, 261] on html "On2Cook India Pvt. Ltd. Contacts People Marketing Workflows Campaigns Sales Pip…" at bounding box center [484, 208] width 969 height 417
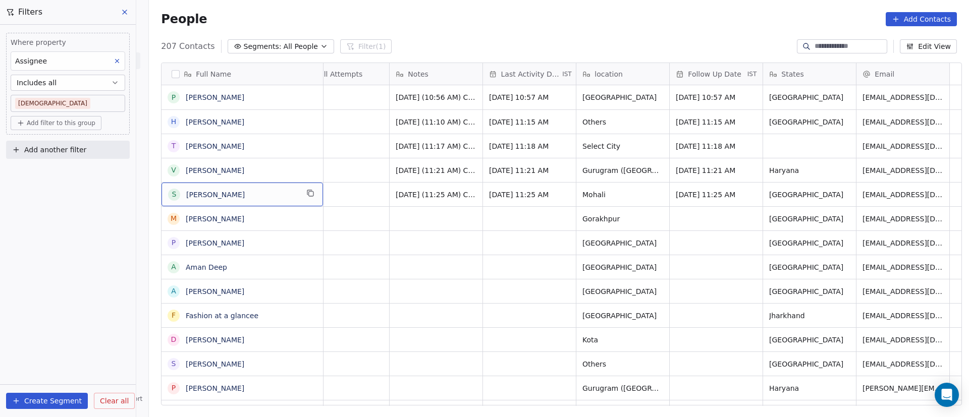
scroll to position [0, 0]
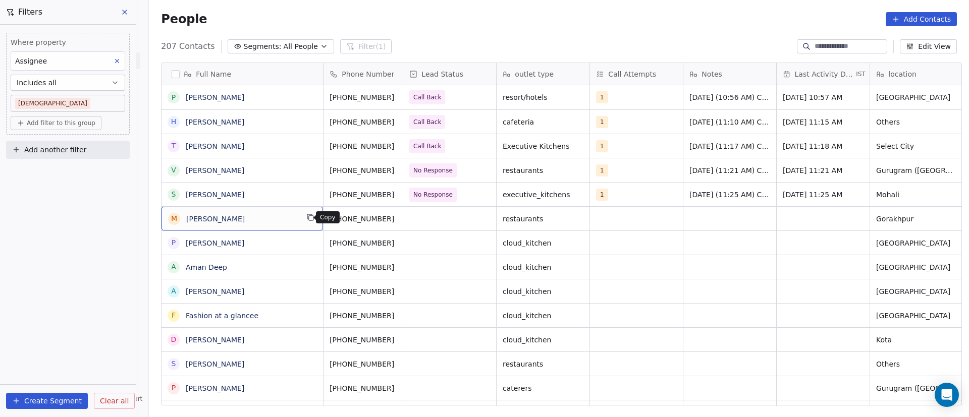
click at [308, 221] on icon "grid" at bounding box center [310, 217] width 8 height 8
click at [309, 221] on icon "grid" at bounding box center [311, 218] width 5 height 5
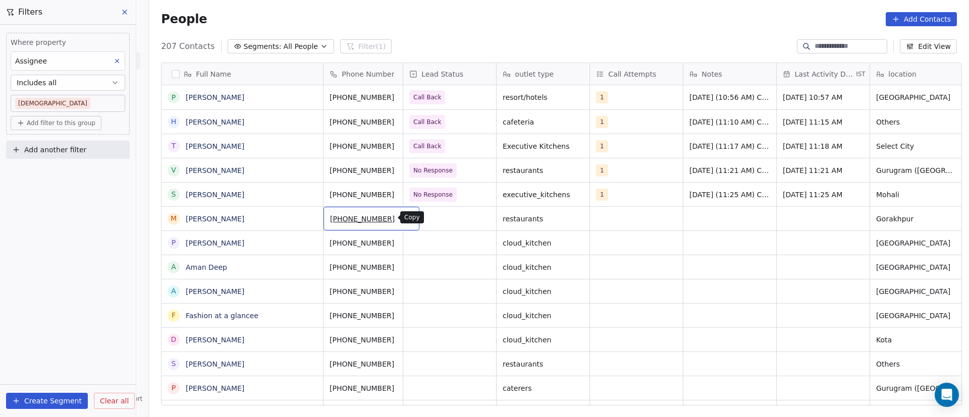
click at [403, 216] on icon "grid" at bounding box center [407, 217] width 8 height 8
click at [433, 219] on div "grid" at bounding box center [449, 219] width 93 height 24
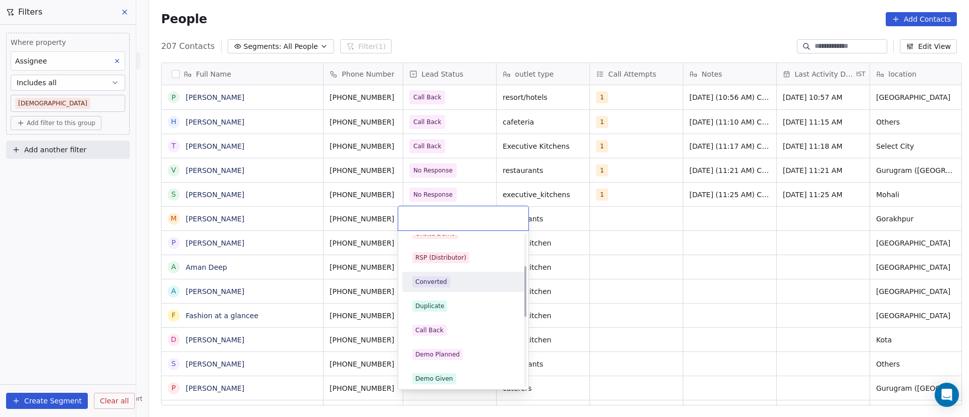
scroll to position [151, 0]
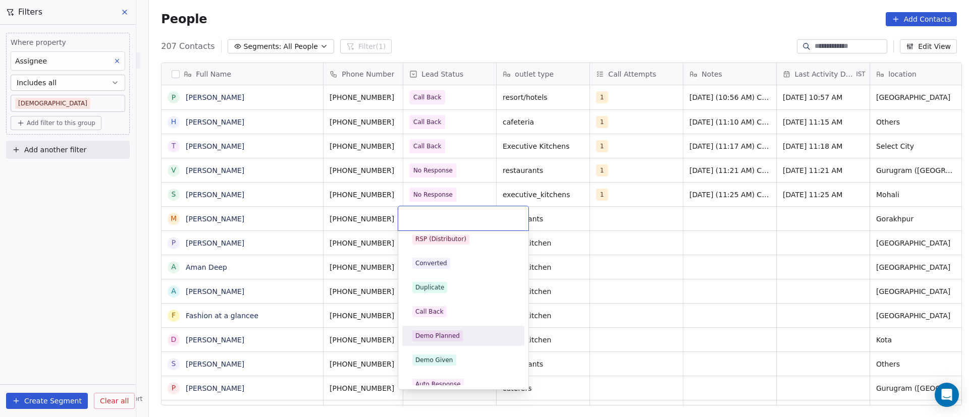
click at [470, 278] on div "Demo Planned" at bounding box center [463, 336] width 102 height 11
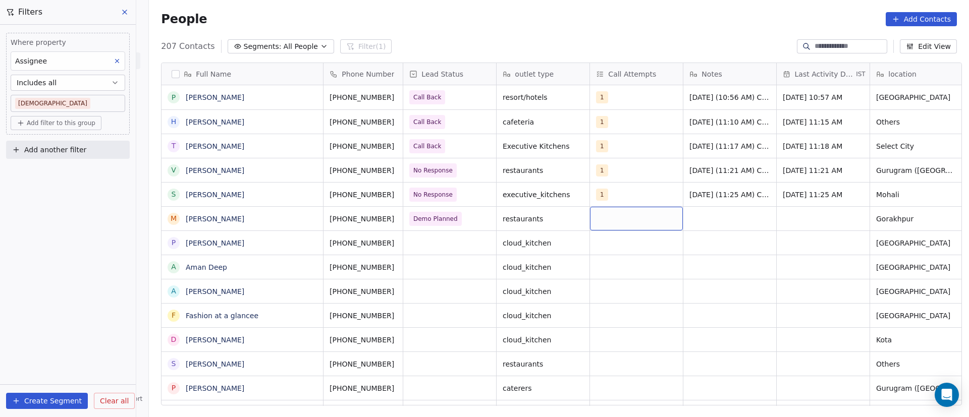
click at [602, 217] on div "grid" at bounding box center [636, 219] width 93 height 24
click at [611, 244] on div "1" at bounding box center [650, 245] width 114 height 16
click at [645, 220] on html "On2Cook India Pvt. Ltd. Contacts People Marketing Workflows Campaigns Sales Pip…" at bounding box center [484, 208] width 969 height 417
click at [550, 220] on span "restaurants" at bounding box center [534, 219] width 62 height 10
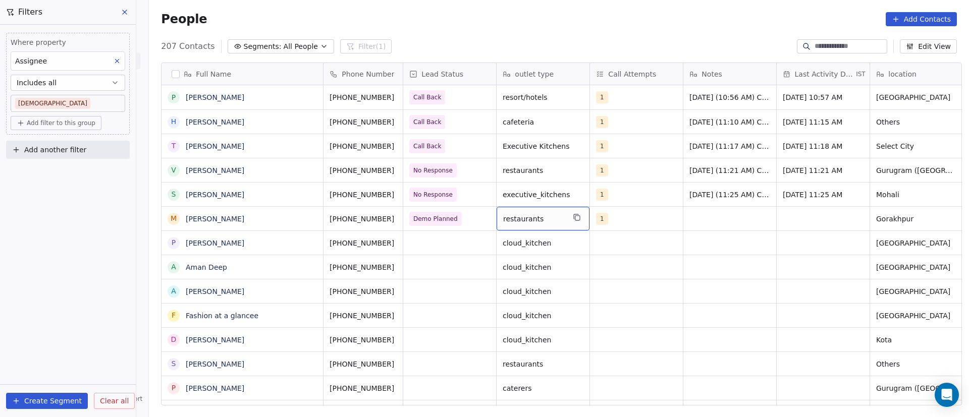
click at [550, 220] on span "restaurants" at bounding box center [534, 219] width 62 height 10
click at [645, 214] on html "On2Cook India Pvt. Ltd. Contacts People Marketing Workflows Campaigns Sales Pip…" at bounding box center [484, 208] width 969 height 417
click at [645, 216] on div "grid" at bounding box center [729, 219] width 93 height 24
click at [645, 218] on div "grid" at bounding box center [729, 219] width 93 height 24
click at [645, 214] on div "grid" at bounding box center [729, 219] width 93 height 24
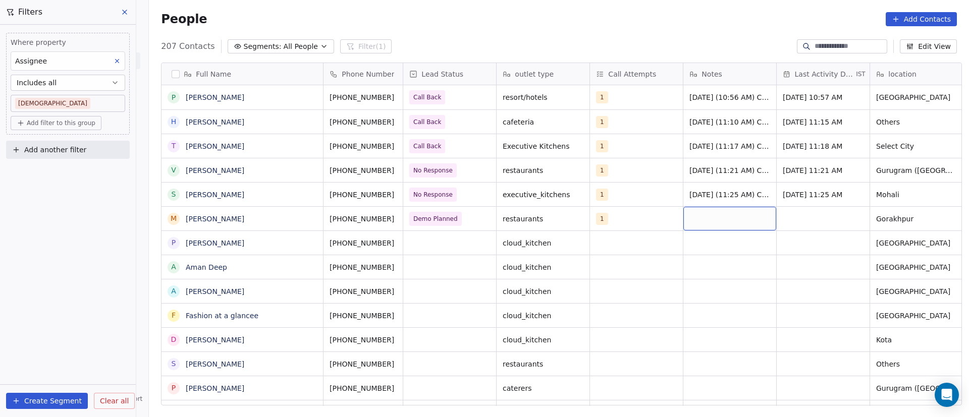
click at [645, 214] on div "grid" at bounding box center [729, 219] width 93 height 24
type textarea "**********"
click at [645, 221] on html "On2Cook India Pvt. Ltd. Contacts People Marketing Workflows Campaigns Sales Pip…" at bounding box center [484, 208] width 969 height 417
click at [645, 213] on div "grid" at bounding box center [823, 219] width 93 height 24
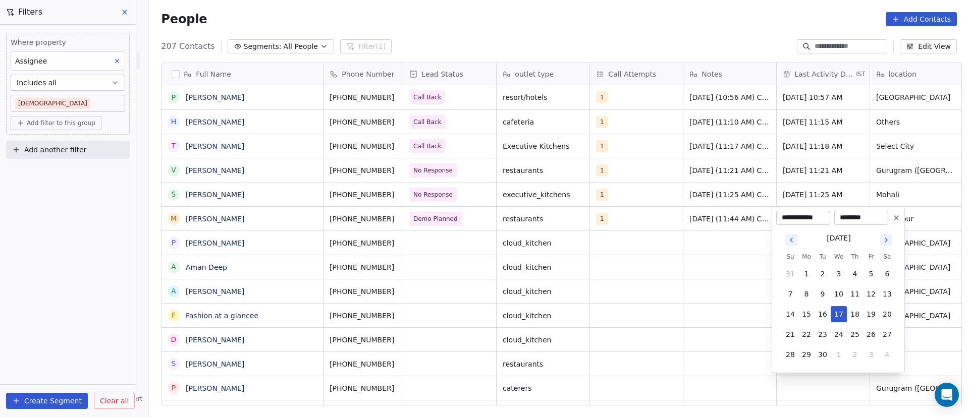
click at [645, 213] on input "**********" at bounding box center [803, 218] width 50 height 10
click at [645, 278] on button "17" at bounding box center [839, 314] width 16 height 16
click at [645, 278] on html "On2Cook India Pvt. Ltd. Contacts People Marketing Workflows Campaigns Sales Pip…" at bounding box center [484, 208] width 969 height 417
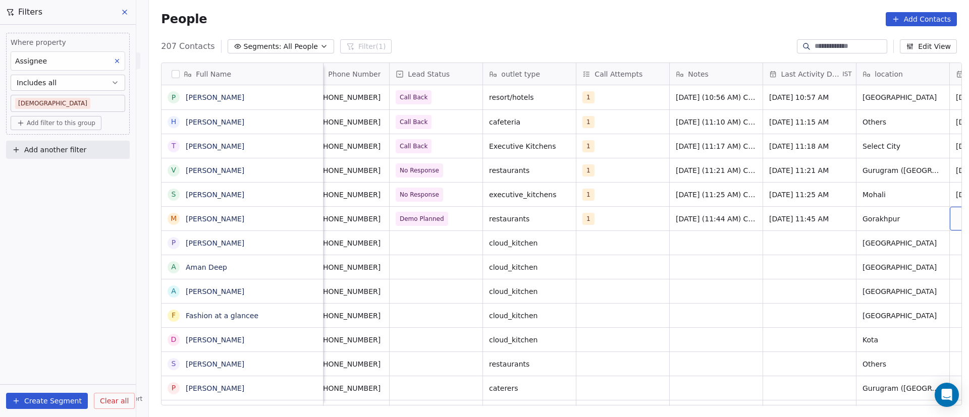
scroll to position [0, 107]
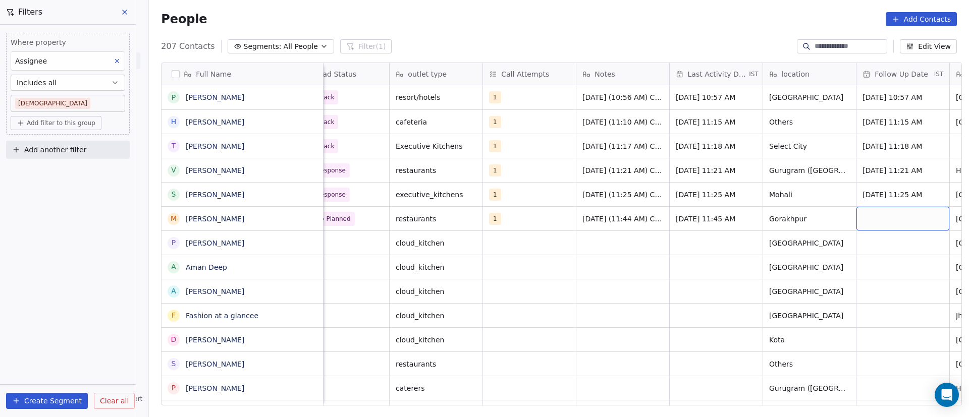
click at [645, 216] on div "grid" at bounding box center [902, 219] width 93 height 24
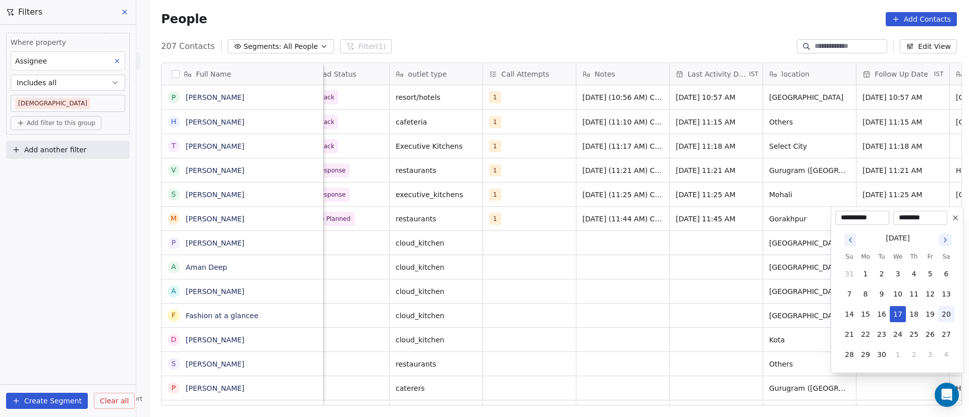
click at [645, 278] on button "20" at bounding box center [946, 314] width 16 height 16
type input "**********"
click at [645, 218] on input "********" at bounding box center [920, 218] width 50 height 10
type input "********"
click at [645, 219] on html "On2Cook India Pvt. Ltd. Contacts People Marketing Workflows Campaigns Sales Pip…" at bounding box center [484, 208] width 969 height 417
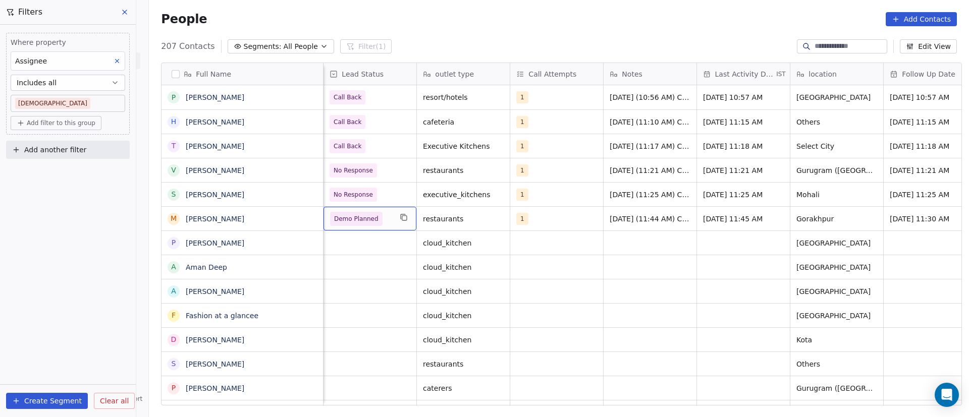
scroll to position [0, 0]
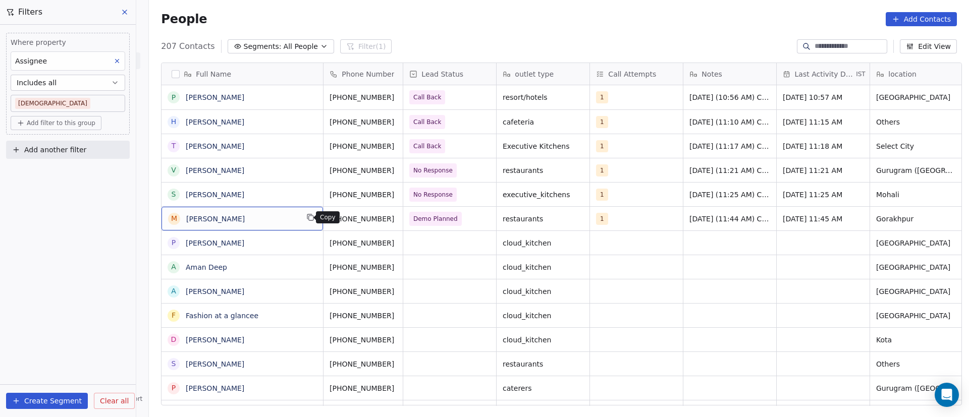
click at [308, 222] on button "grid" at bounding box center [310, 217] width 12 height 12
click at [306, 221] on icon "grid" at bounding box center [310, 217] width 8 height 8
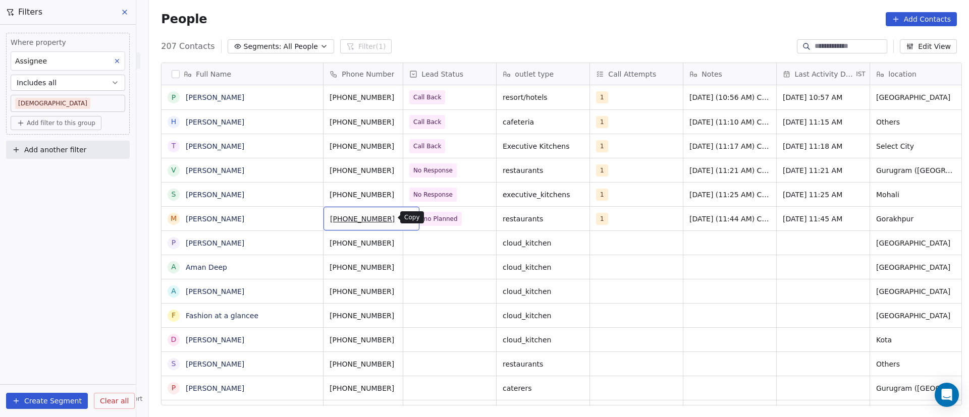
click at [403, 217] on icon "grid" at bounding box center [407, 217] width 8 height 8
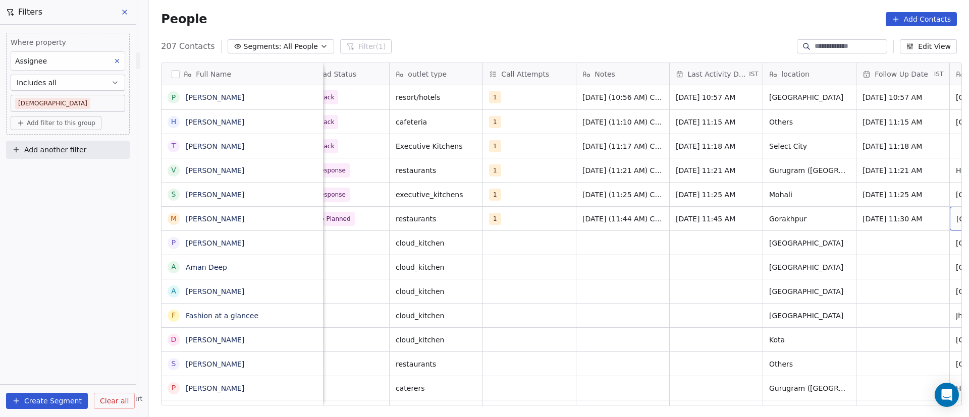
scroll to position [0, 200]
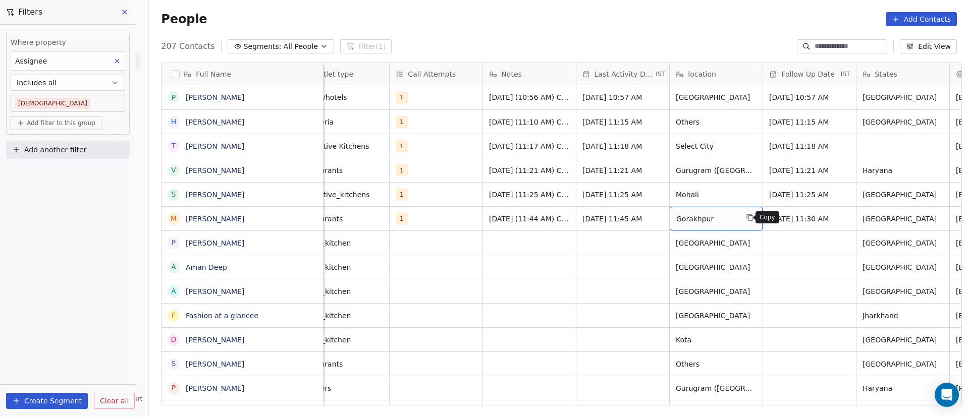
click at [645, 216] on icon "grid" at bounding box center [750, 217] width 8 height 8
drag, startPoint x: 910, startPoint y: 222, endPoint x: 922, endPoint y: 221, distance: 12.2
click at [645, 217] on icon "grid" at bounding box center [950, 217] width 8 height 8
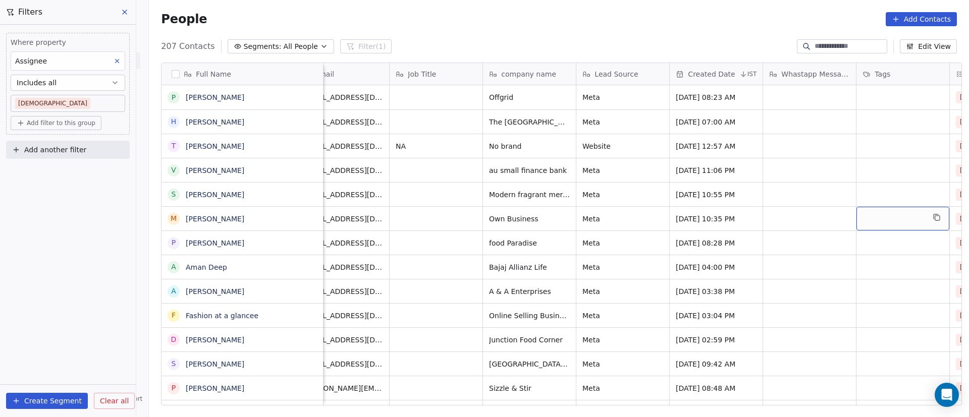
scroll to position [0, 947]
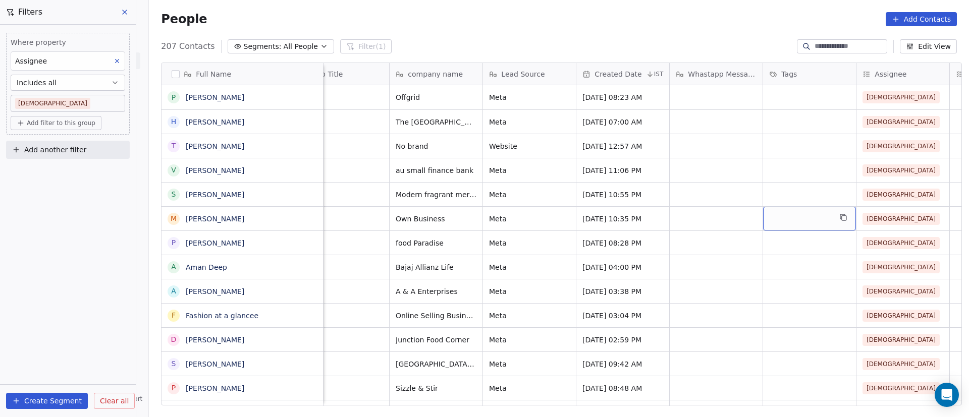
click at [645, 220] on div "grid" at bounding box center [809, 219] width 93 height 24
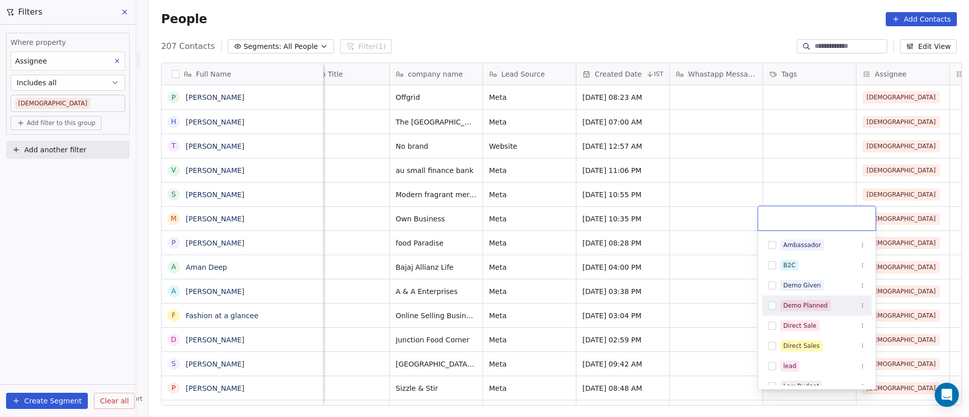
click at [645, 278] on div "Demo Planned" at bounding box center [822, 305] width 85 height 11
click at [645, 221] on html "On2Cook India Pvt. Ltd. Contacts People Marketing Workflows Campaigns Sales Pip…" at bounding box center [484, 208] width 969 height 417
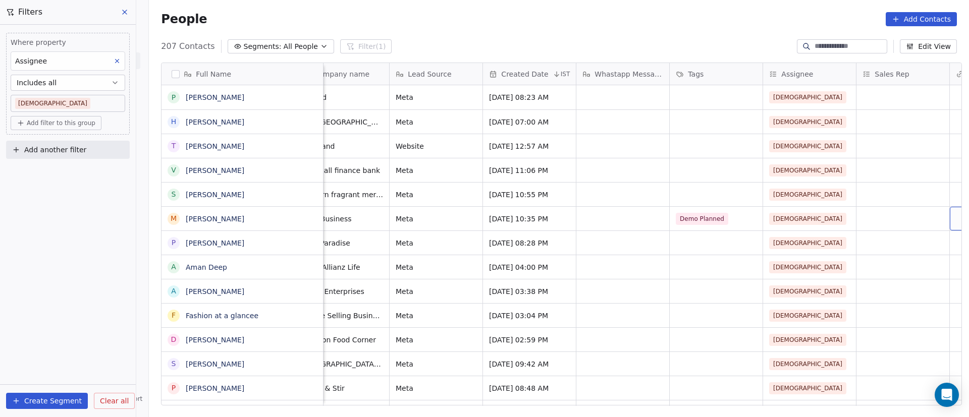
scroll to position [0, 1134]
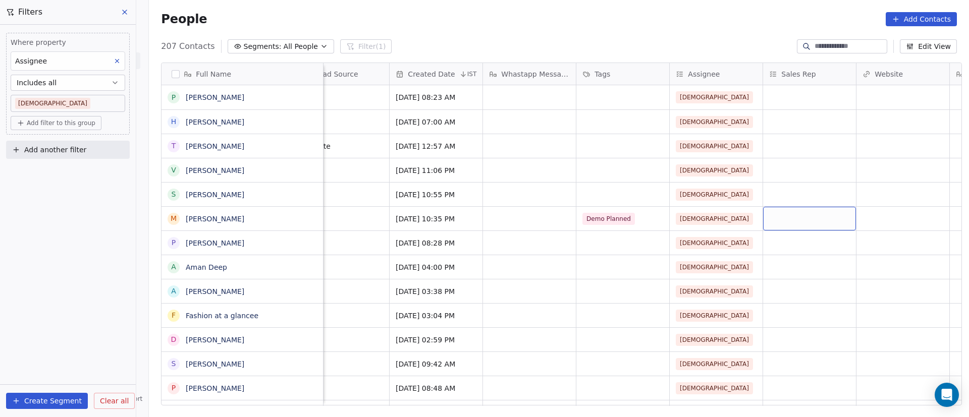
click at [645, 221] on div "grid" at bounding box center [809, 219] width 93 height 24
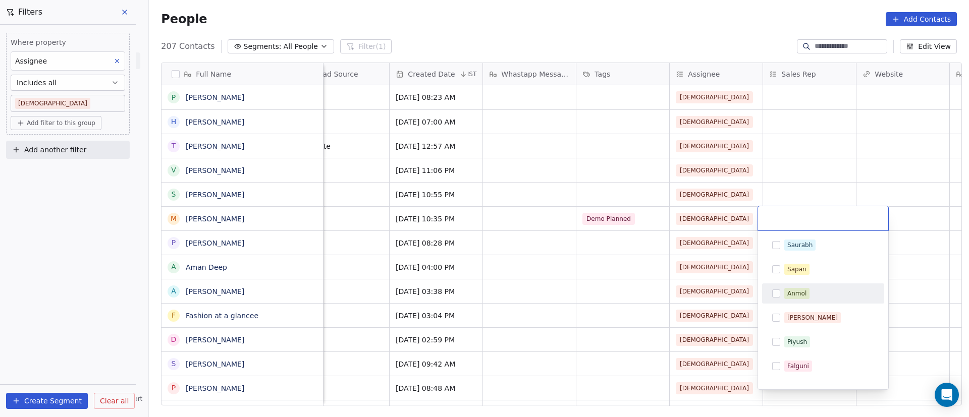
click at [645, 278] on div "Anmol" at bounding box center [829, 293] width 90 height 11
click at [645, 180] on html "On2Cook India Pvt. Ltd. Contacts People Marketing Workflows Campaigns Sales Pip…" at bounding box center [484, 208] width 969 height 417
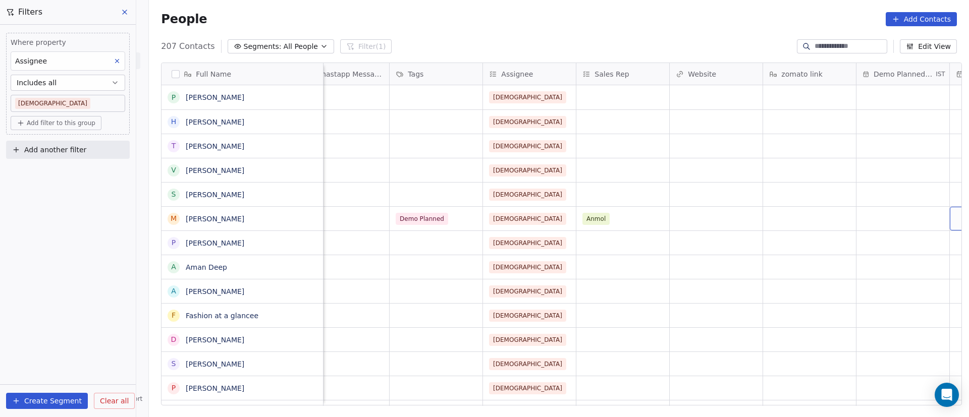
scroll to position [0, 1414]
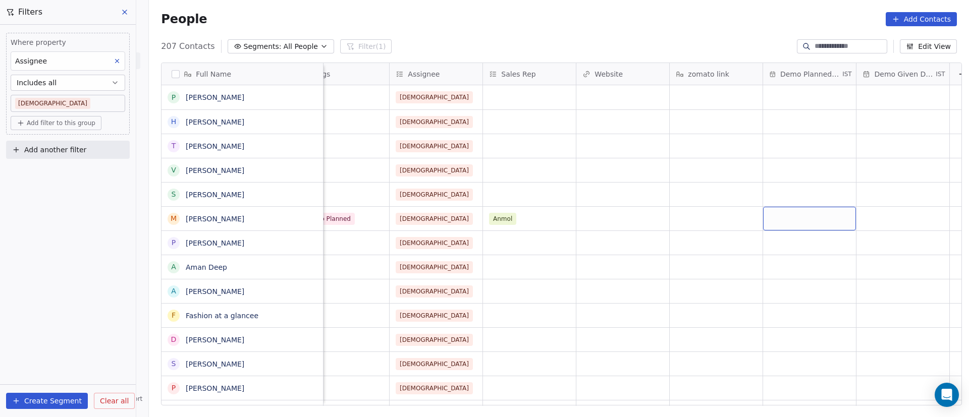
click at [645, 221] on div "grid" at bounding box center [809, 219] width 93 height 24
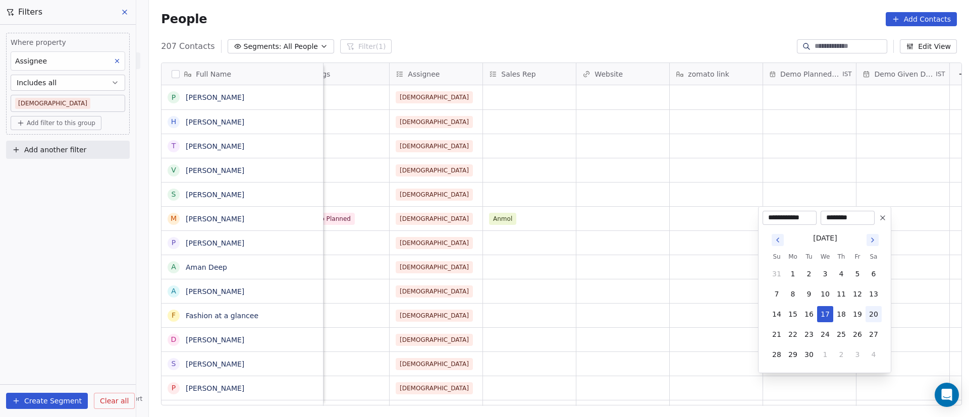
click at [645, 278] on button "20" at bounding box center [873, 314] width 16 height 16
type input "**********"
click at [645, 216] on input "********" at bounding box center [848, 218] width 50 height 10
click at [645, 215] on input "********" at bounding box center [848, 218] width 50 height 10
type input "********"
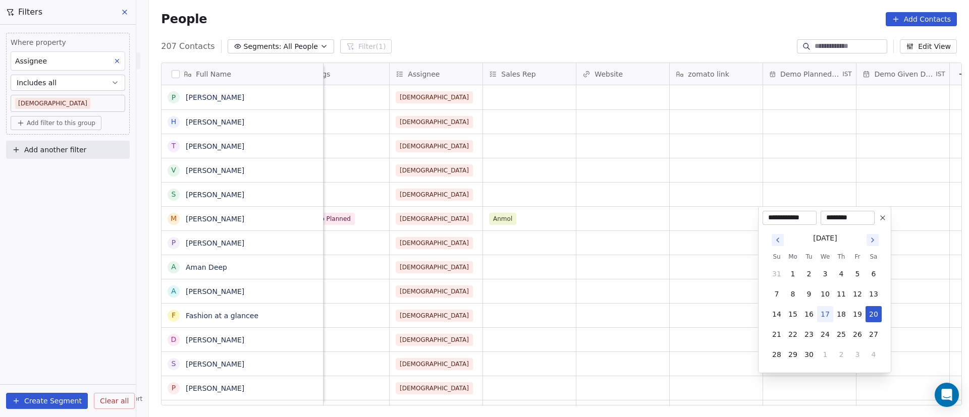
click at [645, 196] on html "On2Cook India Pvt. Ltd. Contacts People Marketing Workflows Campaigns Sales Pip…" at bounding box center [484, 208] width 969 height 417
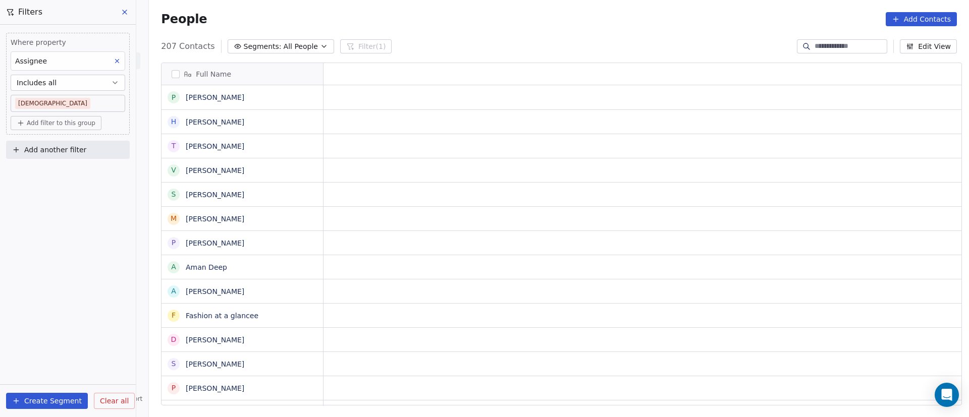
scroll to position [0, 0]
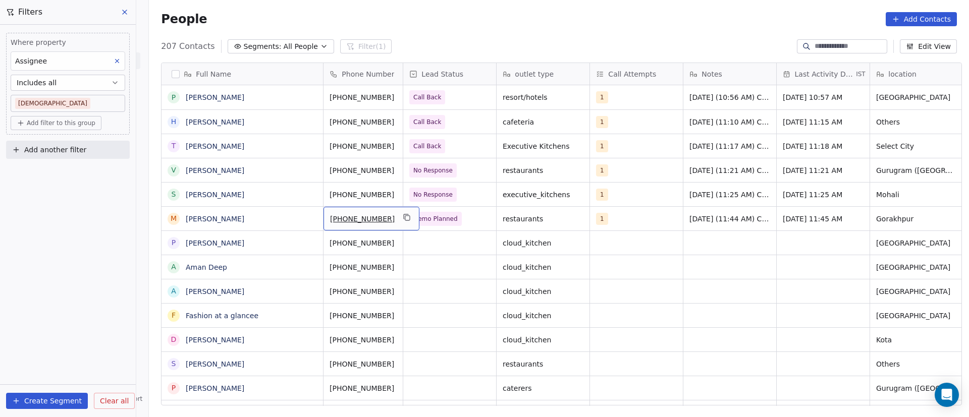
click at [386, 224] on div "[PHONE_NUMBER]" at bounding box center [371, 219] width 96 height 24
click at [403, 216] on icon "grid" at bounding box center [407, 217] width 8 height 8
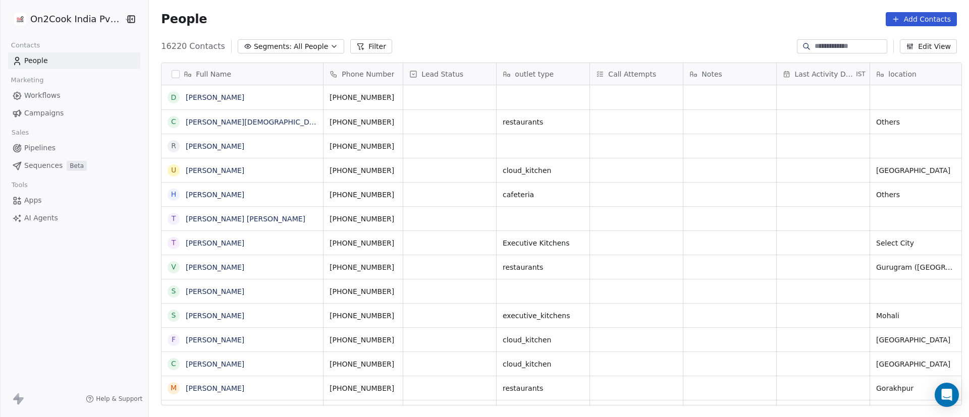
scroll to position [356, 813]
